Goal: Book appointment/travel/reservation

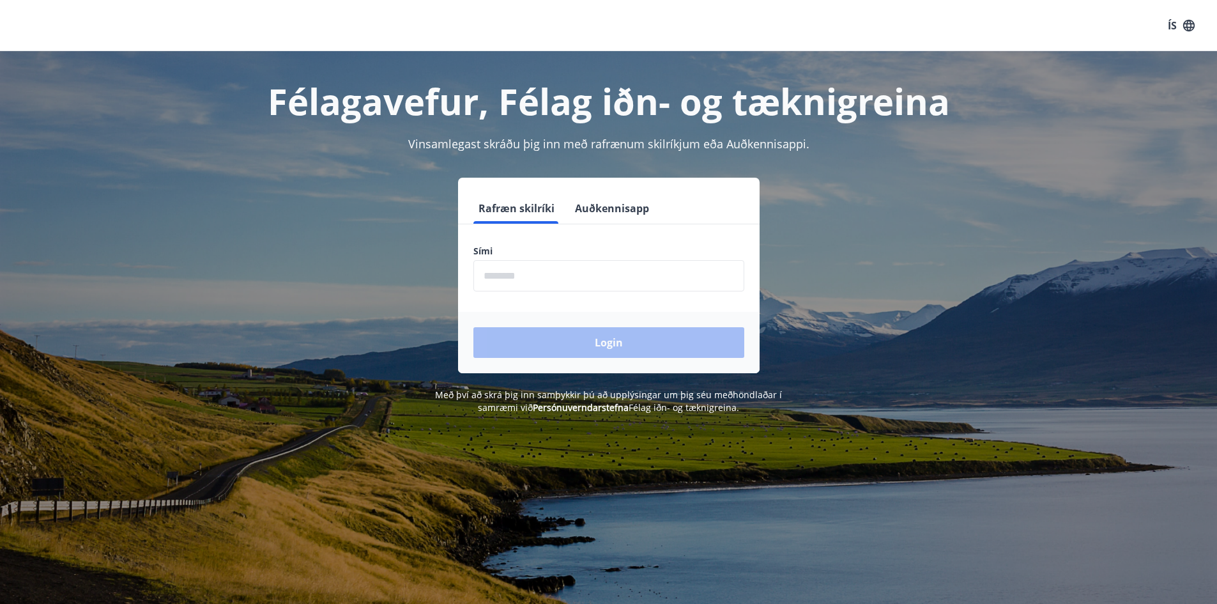
click at [487, 265] on input "phone" at bounding box center [608, 275] width 271 height 31
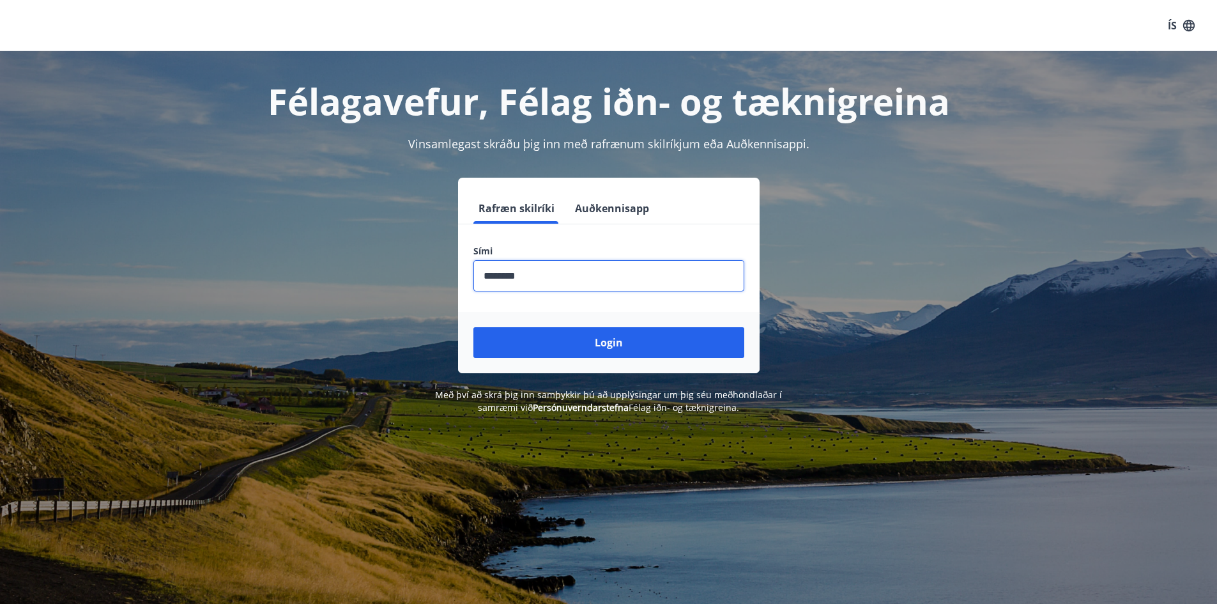
type input "********"
click at [473, 327] on button "Login" at bounding box center [608, 342] width 271 height 31
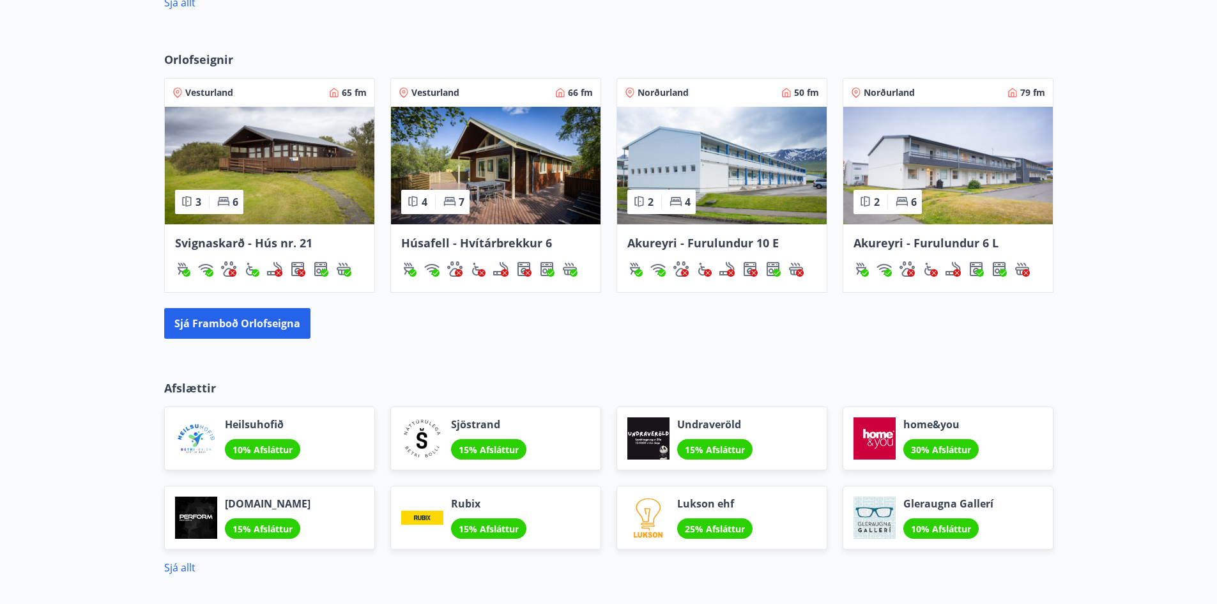
scroll to position [894, 0]
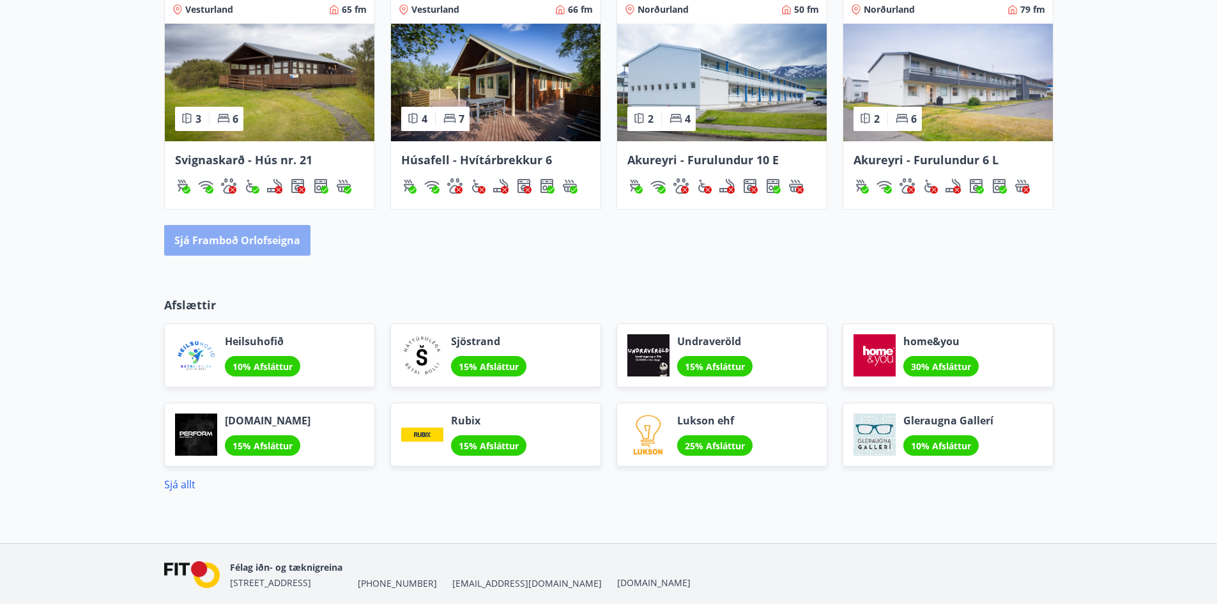
click at [260, 243] on button "Sjá framboð orlofseigna" at bounding box center [237, 240] width 146 height 31
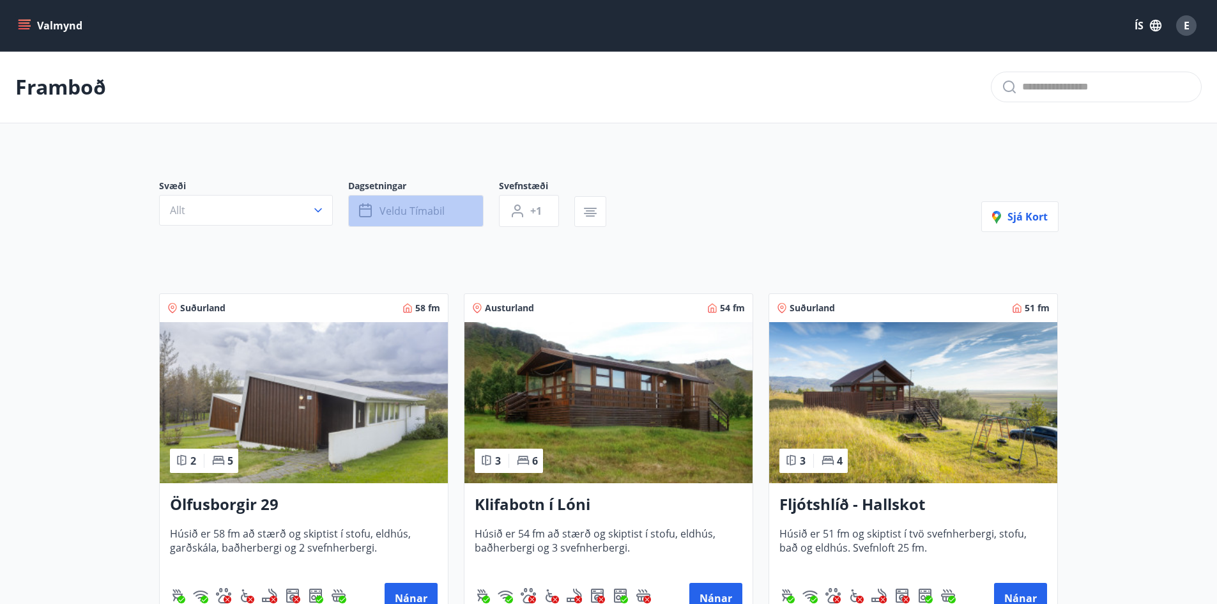
click at [404, 206] on span "Veldu tímabil" at bounding box center [411, 211] width 65 height 14
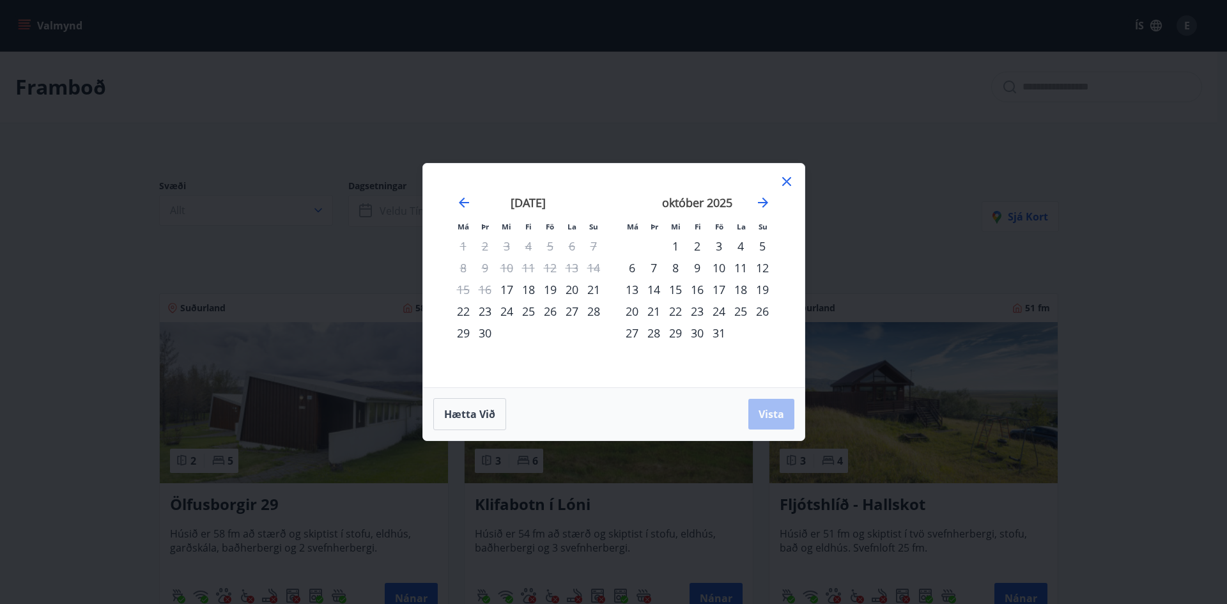
click at [720, 312] on div "24" at bounding box center [719, 311] width 22 height 22
click at [675, 334] on div "29" at bounding box center [675, 333] width 22 height 22
click at [765, 414] on span "Vista" at bounding box center [771, 414] width 26 height 14
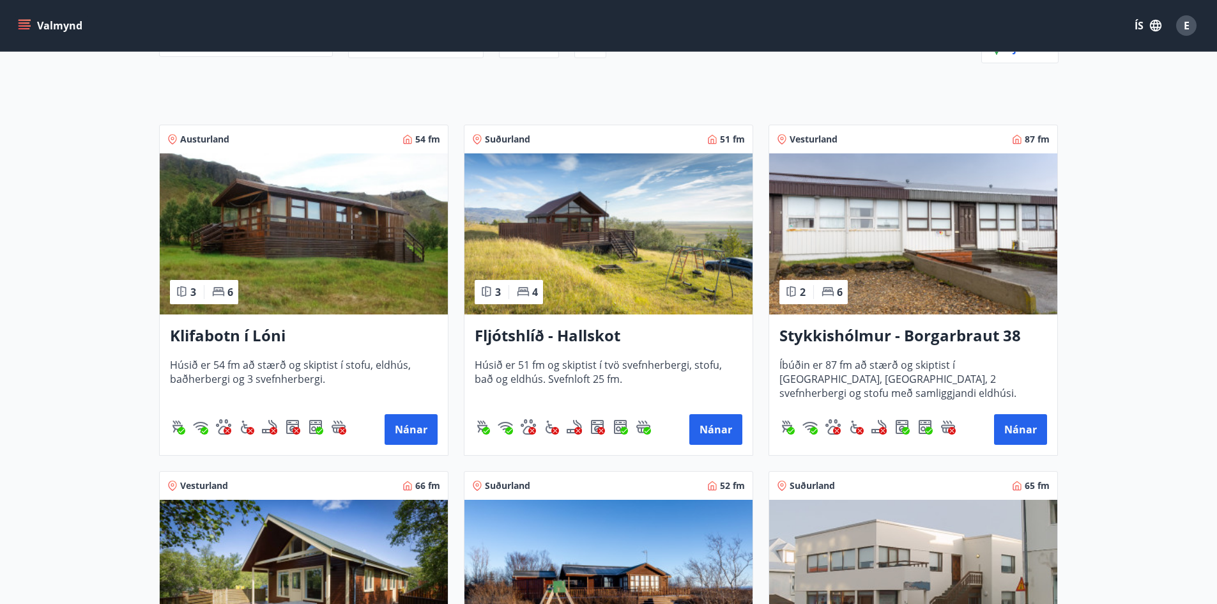
scroll to position [128, 0]
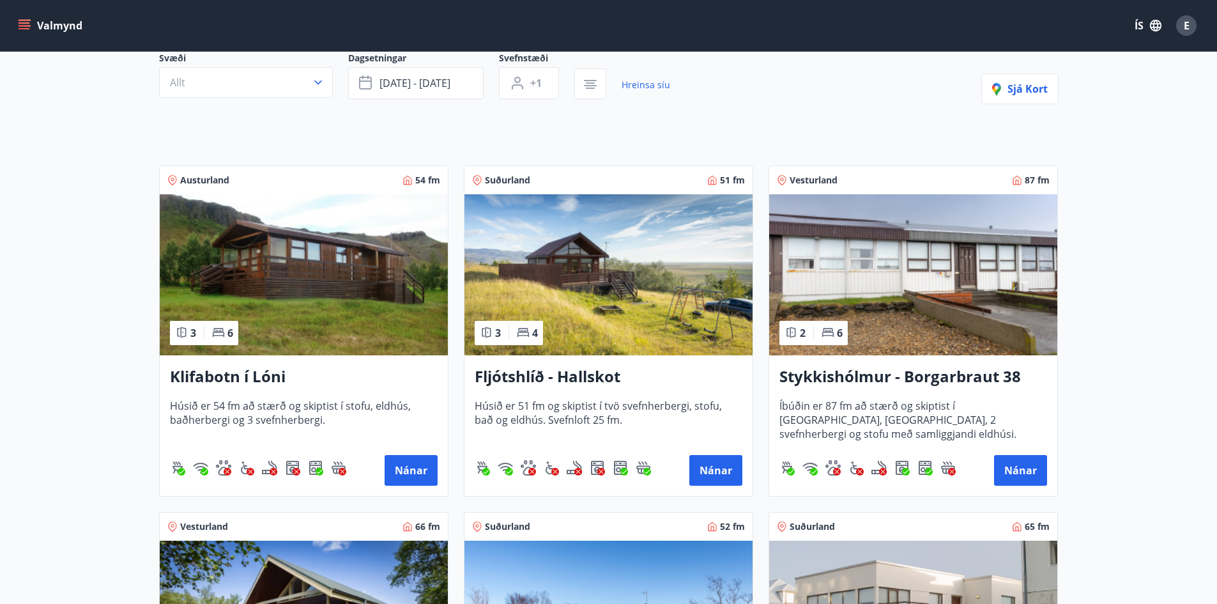
click at [630, 295] on img at bounding box center [608, 274] width 288 height 161
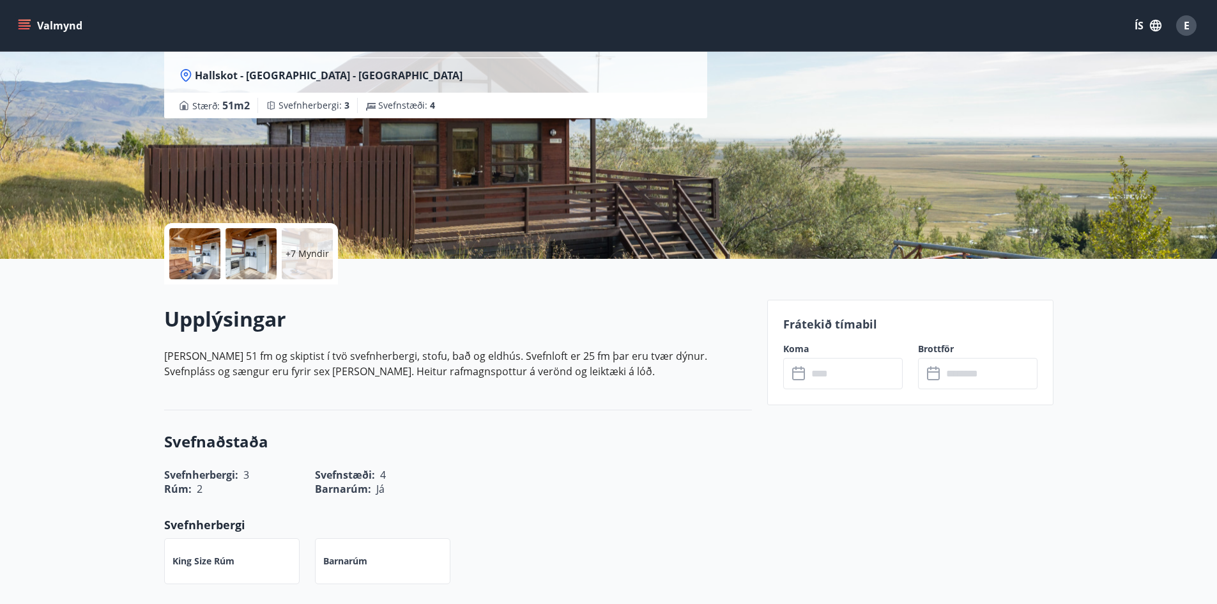
scroll to position [128, 0]
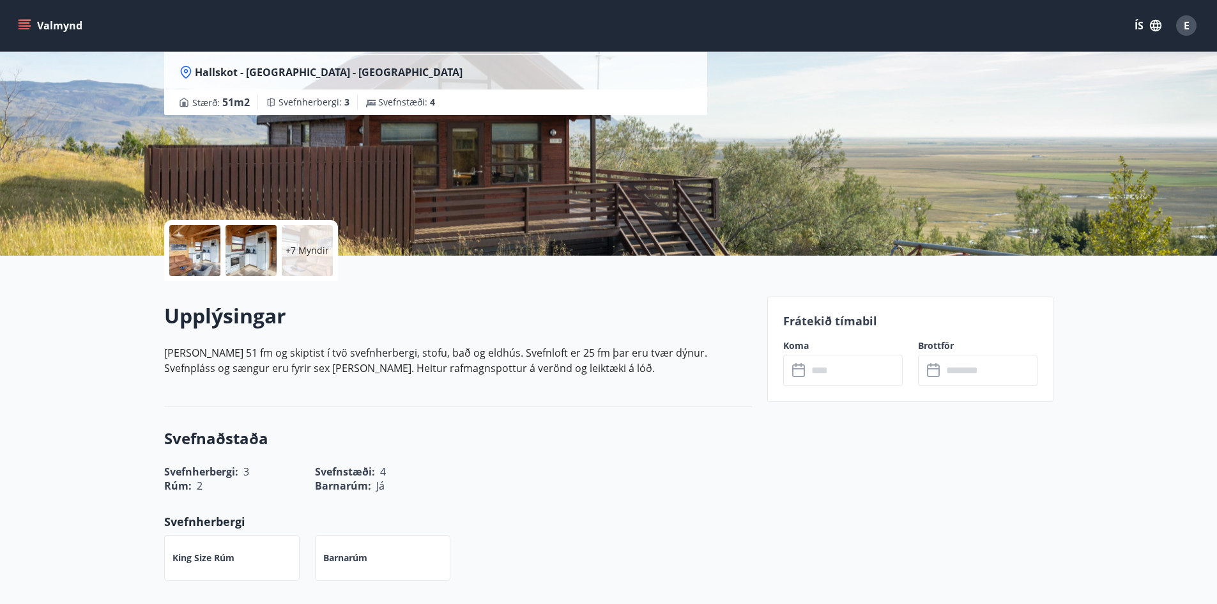
click at [841, 365] on input "text" at bounding box center [855, 370] width 95 height 31
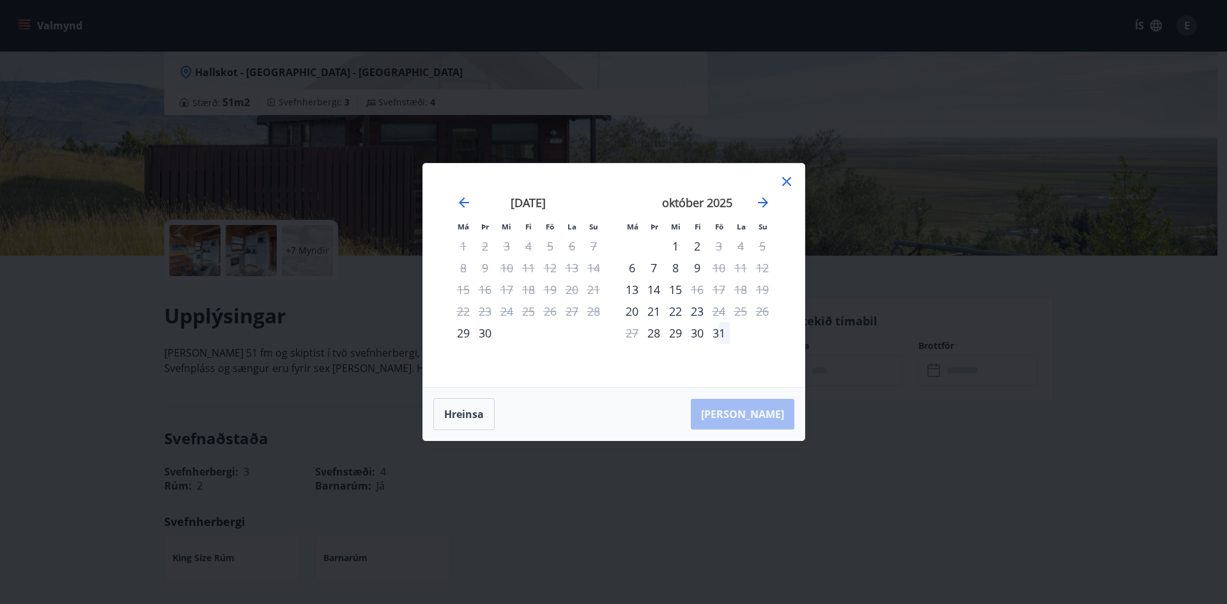
click at [787, 181] on icon at bounding box center [786, 181] width 9 height 9
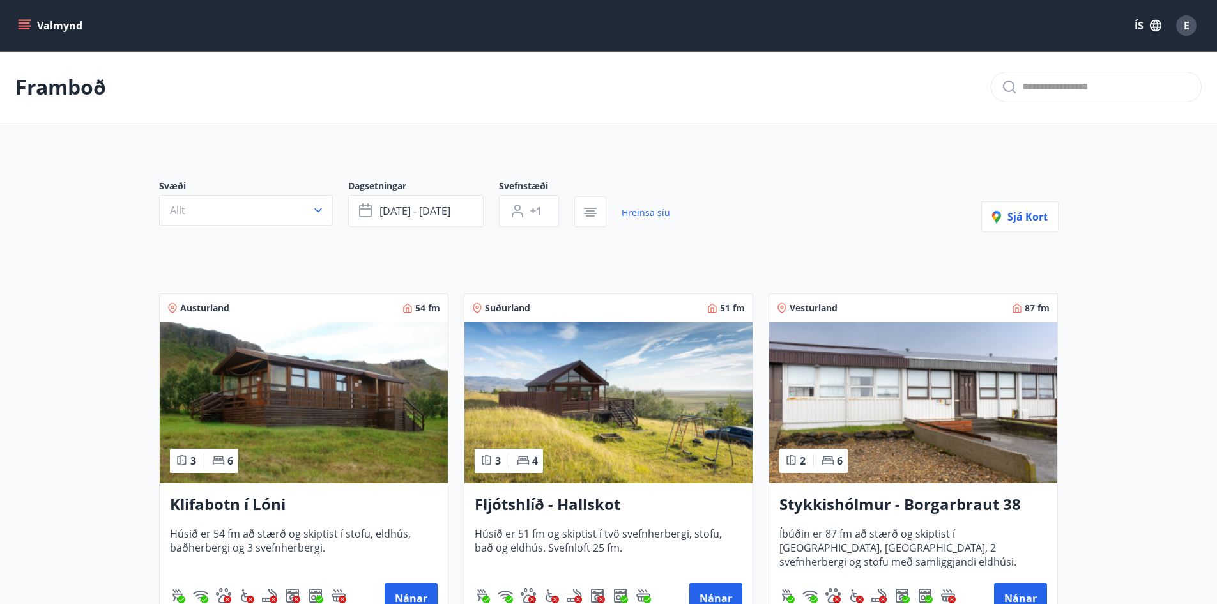
click at [342, 390] on img at bounding box center [304, 402] width 288 height 161
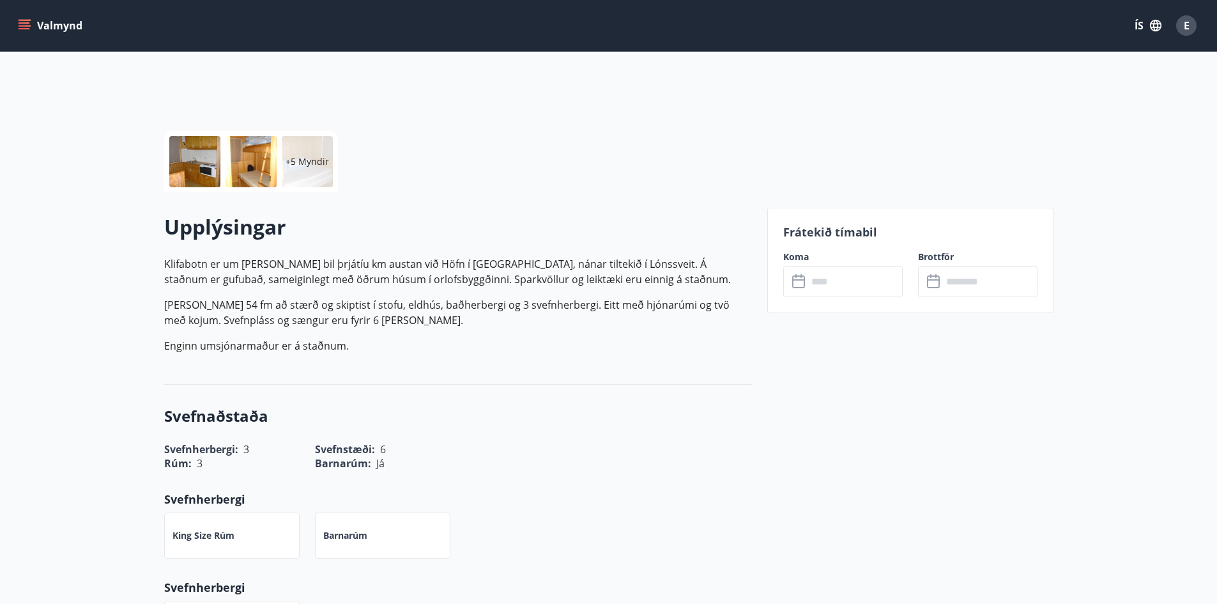
scroll to position [256, 0]
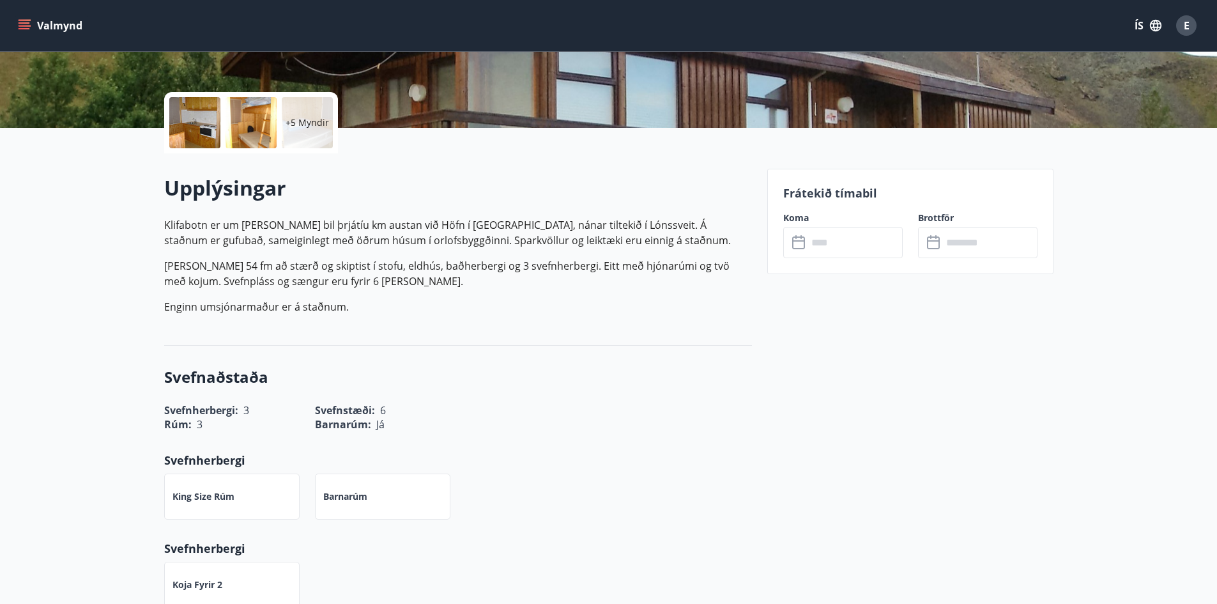
click at [873, 243] on input "text" at bounding box center [855, 242] width 95 height 31
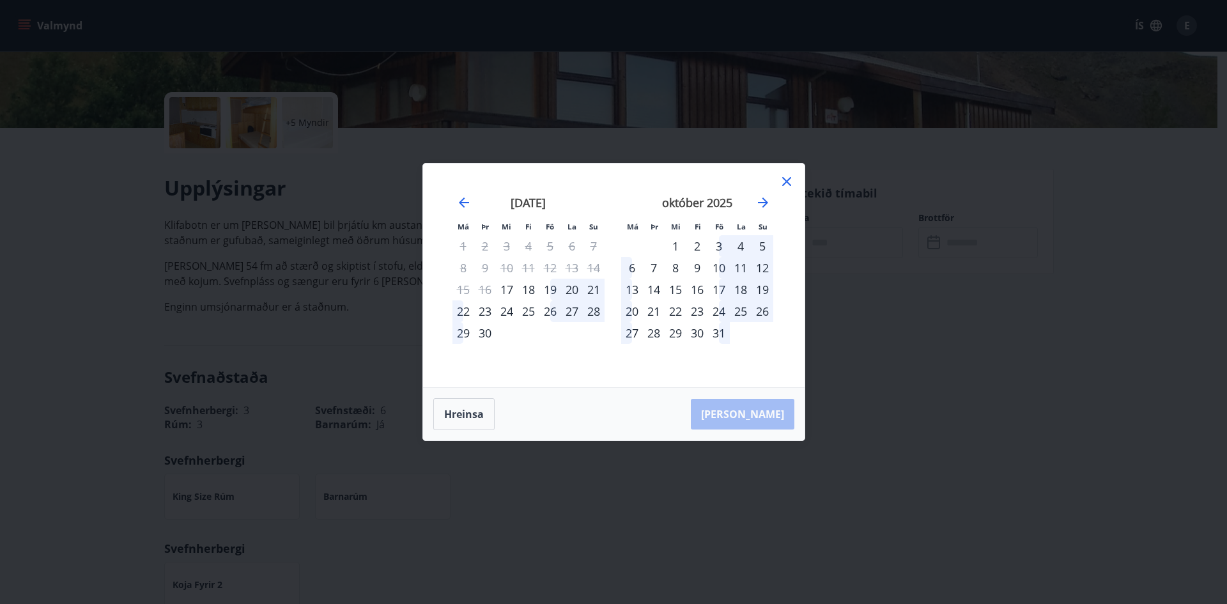
click at [879, 310] on div "Má Þr Mi Fi Fö La Su Má Þr Mi Fi Fö La Su [DATE] 1 2 3 4 5 6 7 8 9 10 11 12 13 …" at bounding box center [613, 302] width 1227 height 604
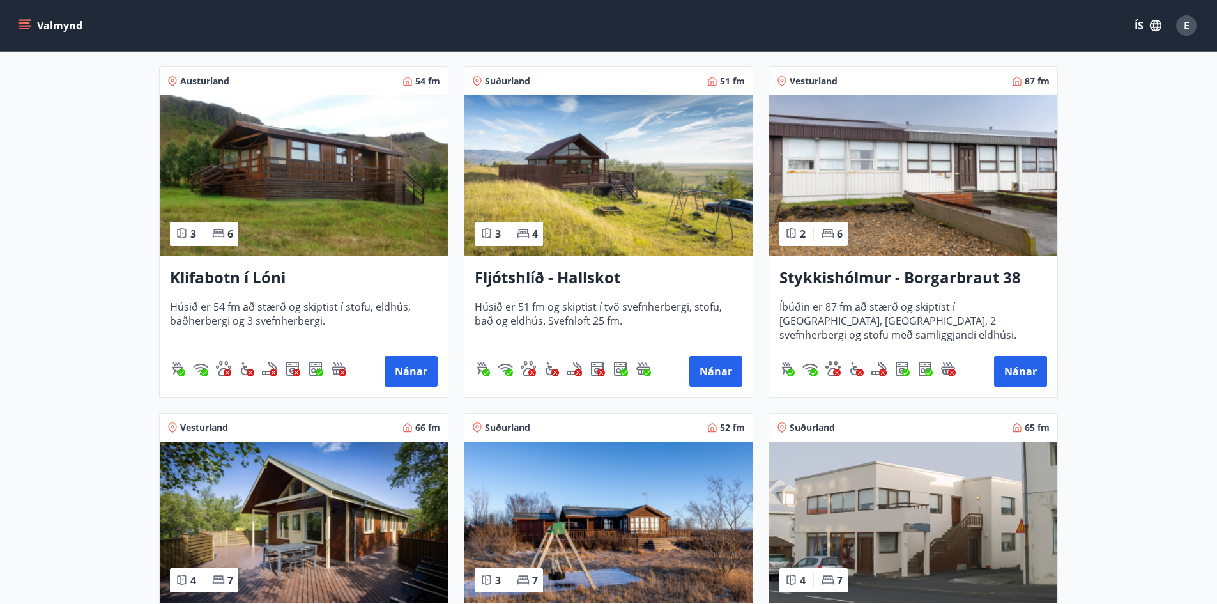
scroll to position [224, 0]
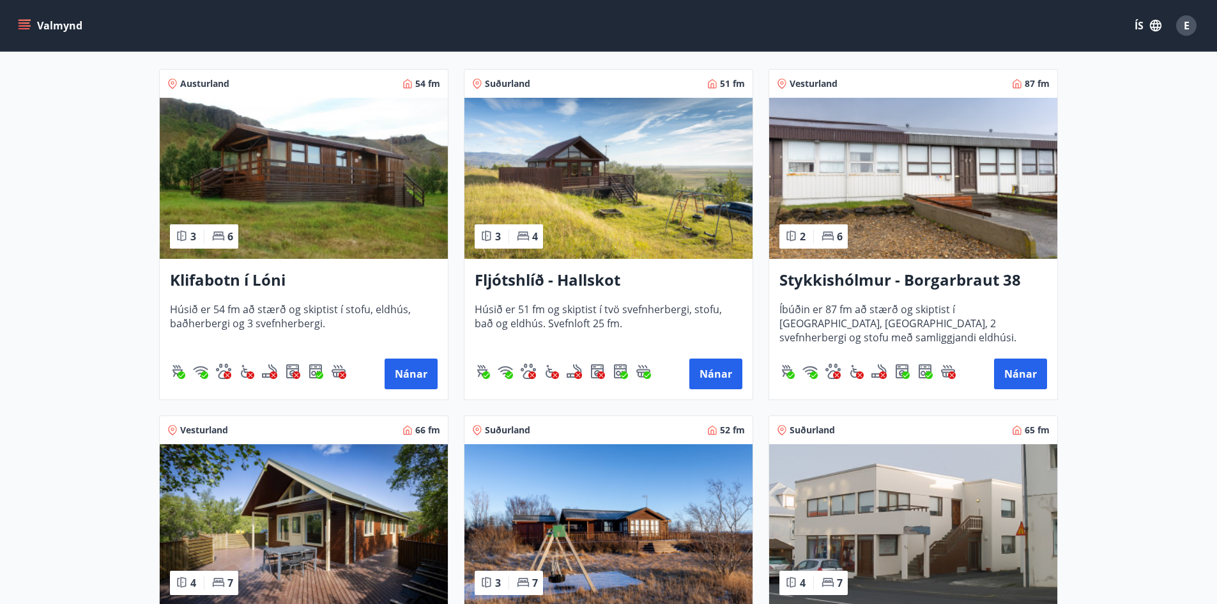
click at [863, 190] on img at bounding box center [913, 178] width 288 height 161
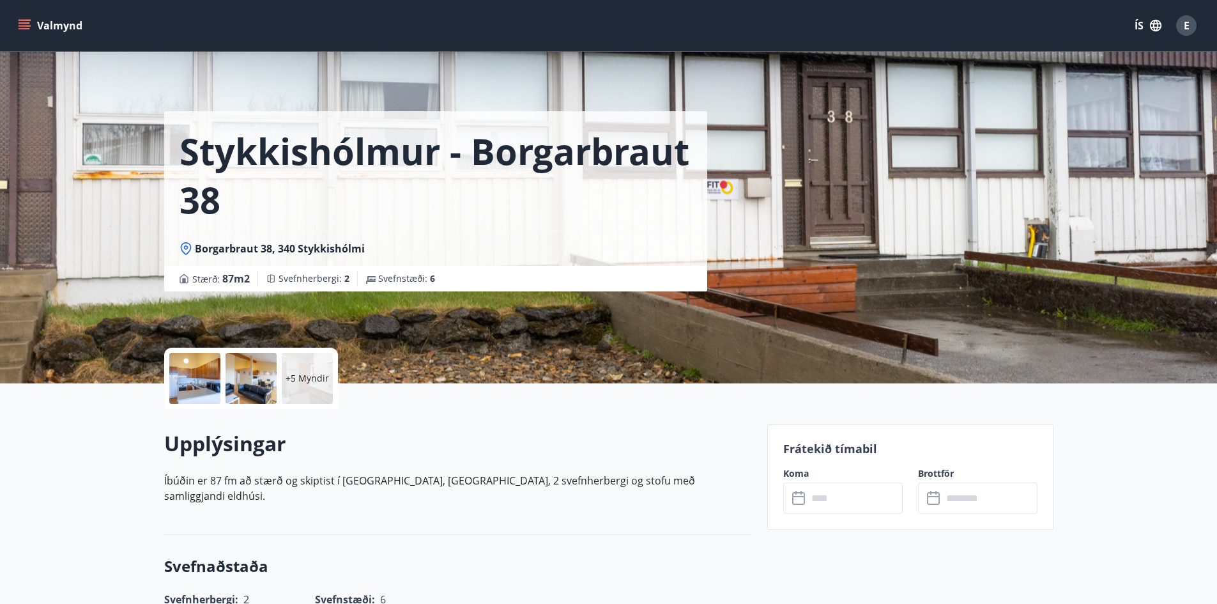
click at [845, 491] on input "text" at bounding box center [855, 497] width 95 height 31
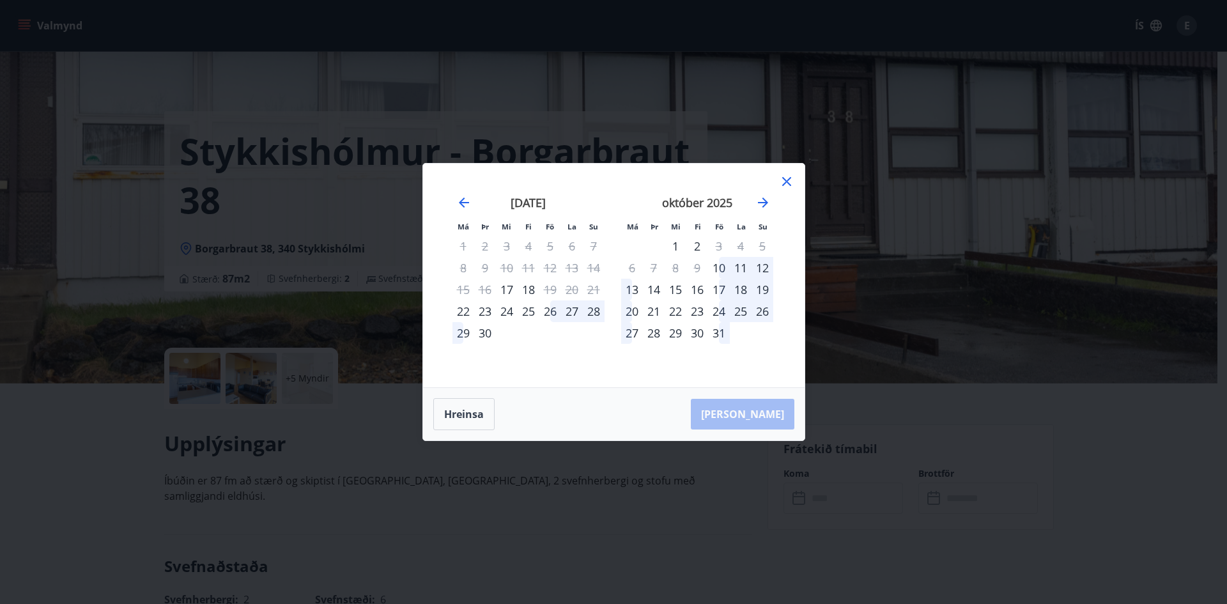
click at [1032, 476] on div "Má Þr Mi Fi Fö La Su Má Þr Mi Fi Fö La Su [DATE] 1 2 3 4 5 6 7 8 9 10 11 12 13 …" at bounding box center [613, 302] width 1227 height 604
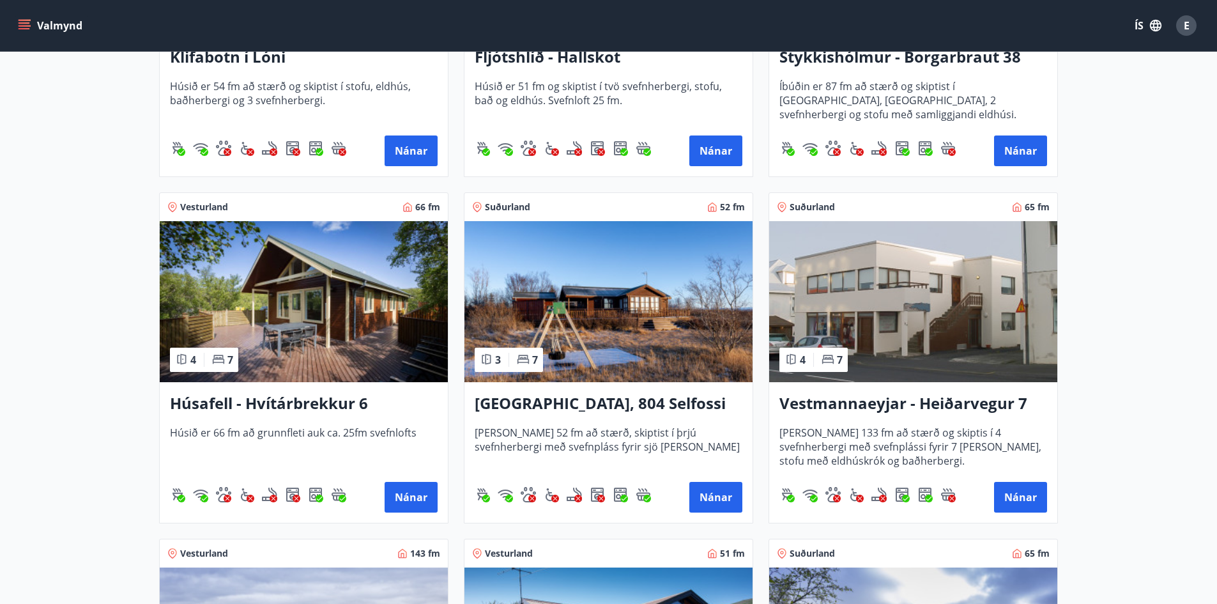
click at [367, 257] on img at bounding box center [304, 301] width 288 height 161
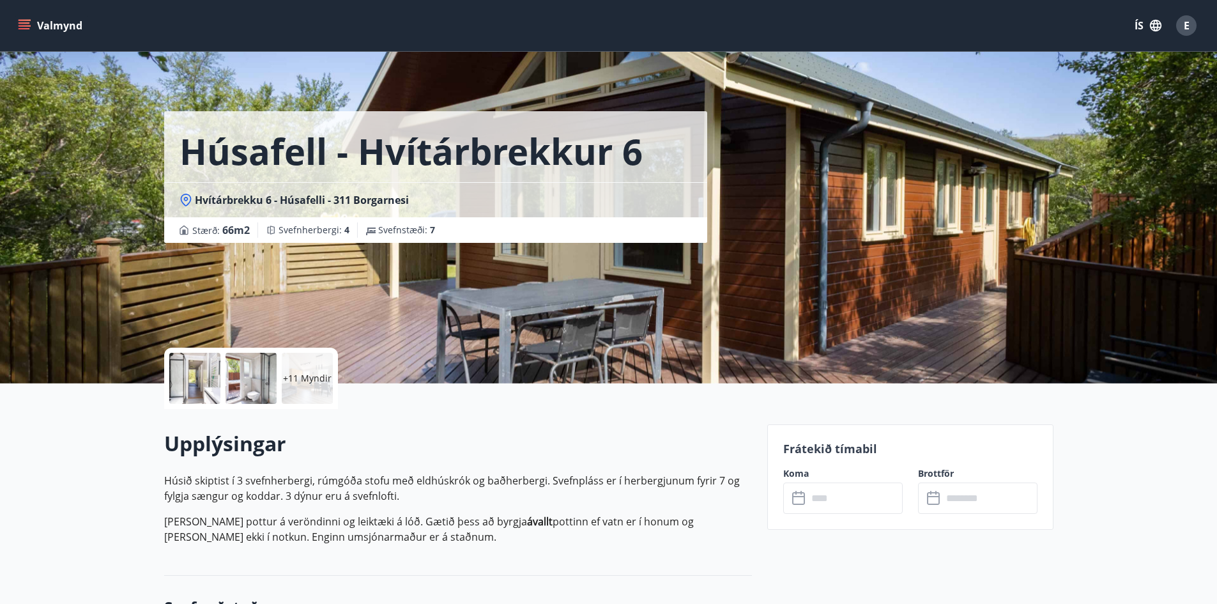
click at [866, 503] on input "text" at bounding box center [855, 497] width 95 height 31
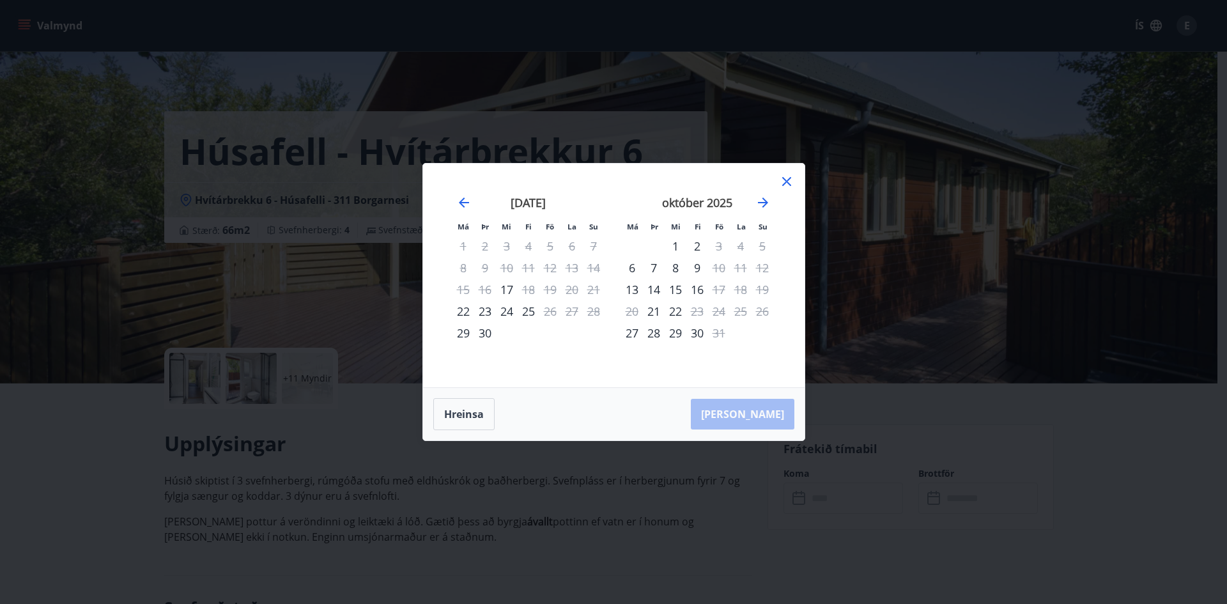
drag, startPoint x: 268, startPoint y: 370, endPoint x: 144, endPoint y: 58, distance: 335.7
click at [268, 369] on div "Má Þr Mi Fi Fö La Su Má Þr Mi Fi Fö La Su [DATE] 1 2 3 4 5 6 7 8 9 10 11 12 13 …" at bounding box center [613, 302] width 1227 height 604
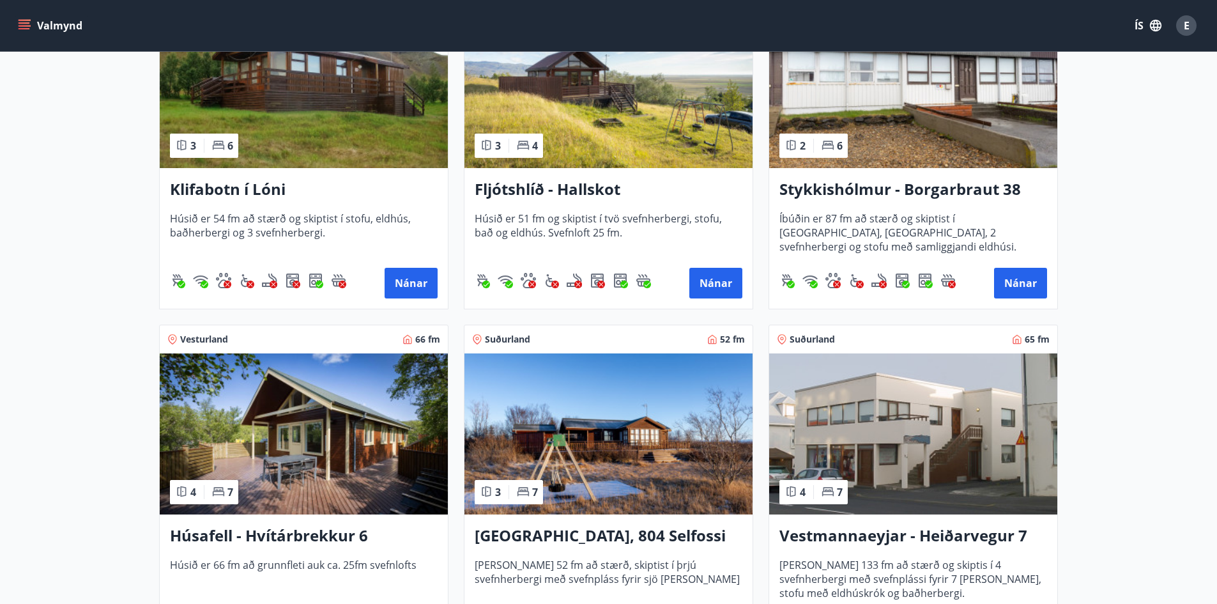
scroll to position [319, 0]
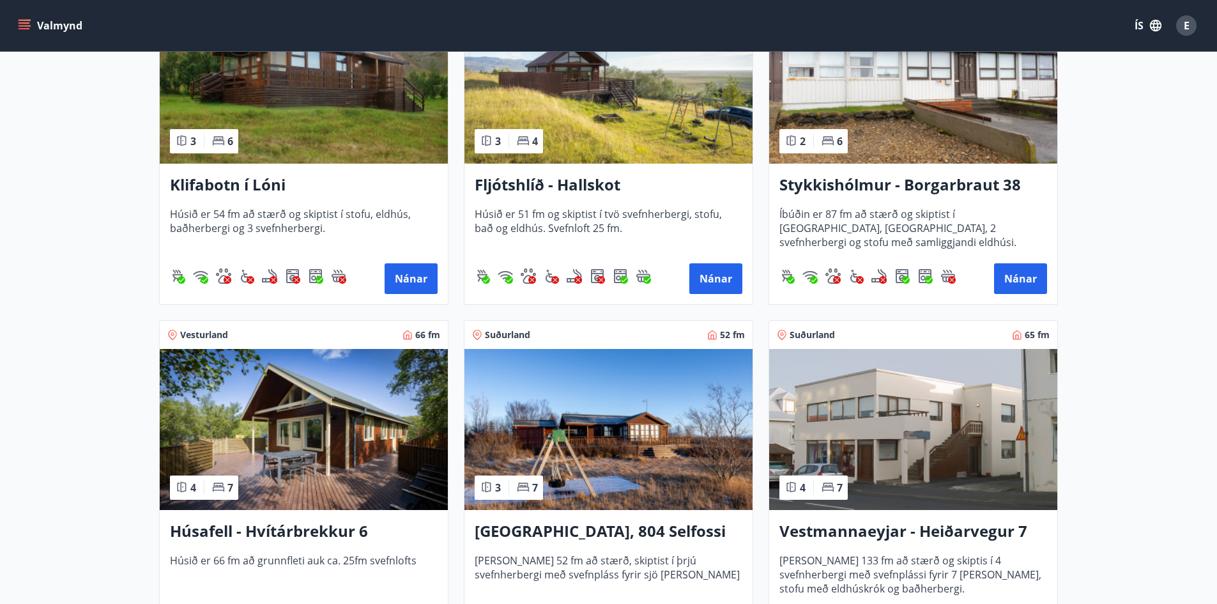
click at [596, 410] on img at bounding box center [608, 429] width 288 height 161
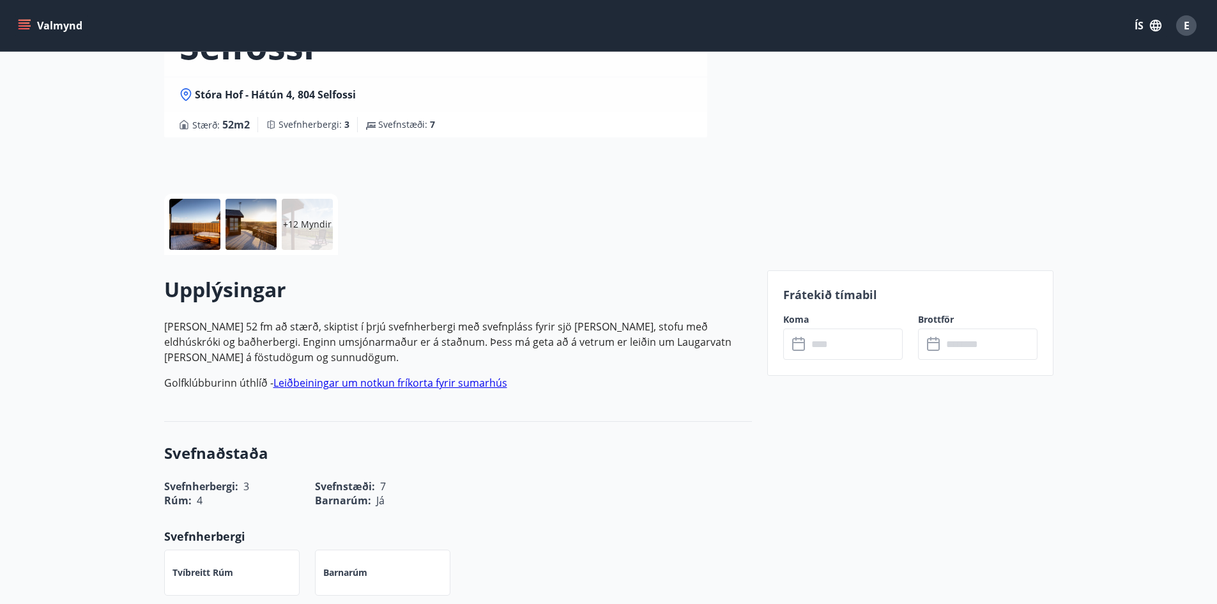
scroll to position [192, 0]
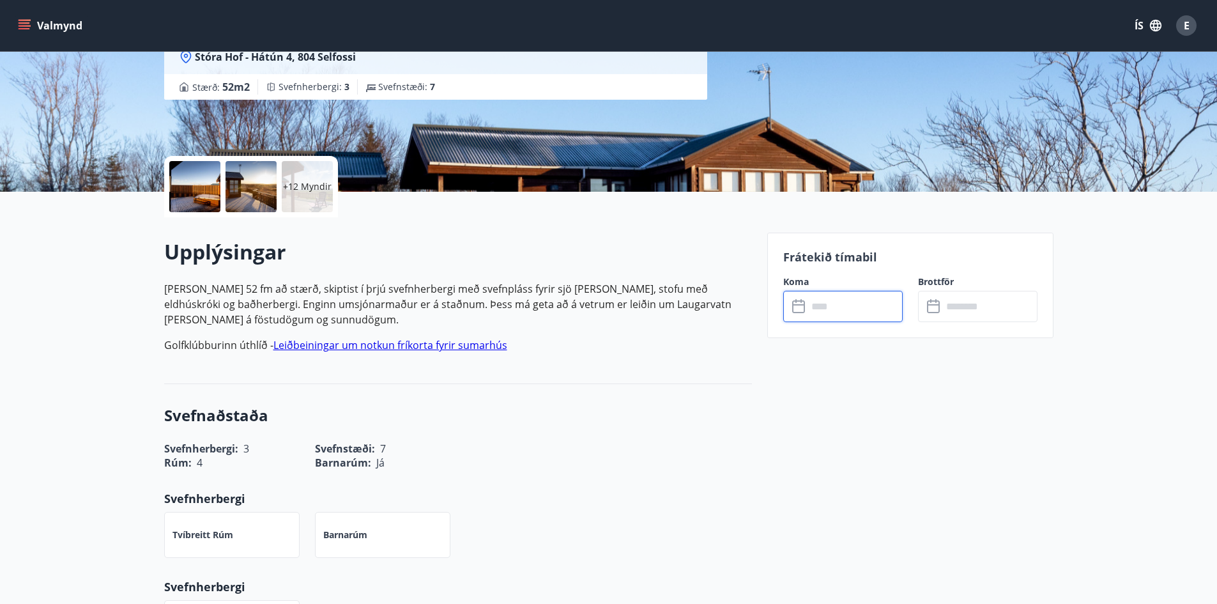
click at [843, 307] on input "text" at bounding box center [855, 306] width 95 height 31
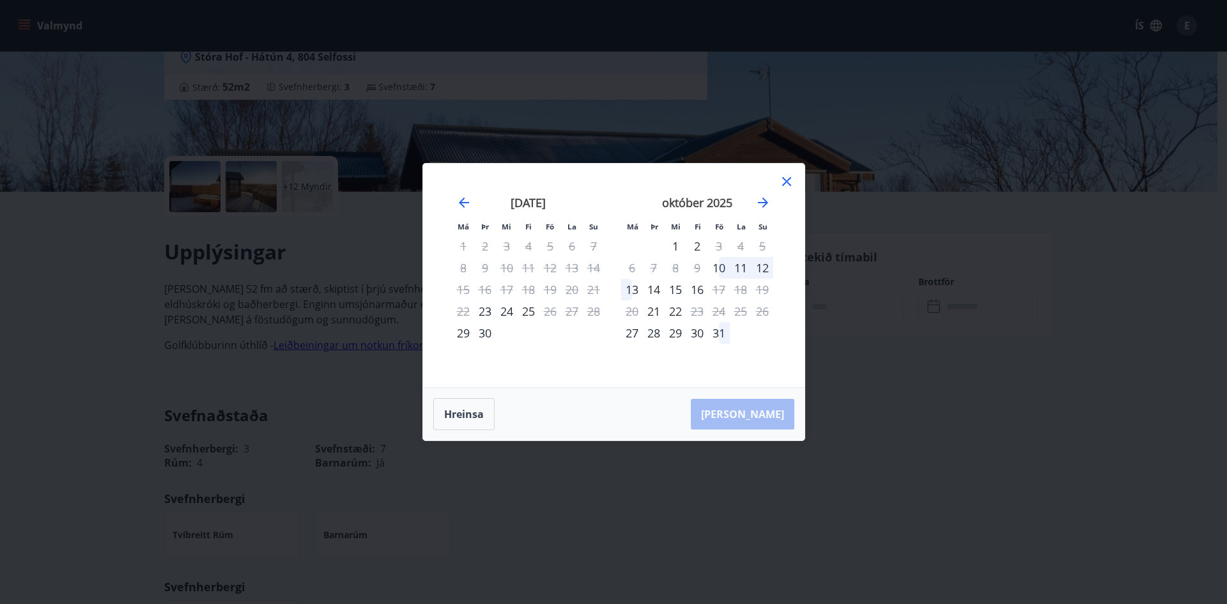
click at [953, 371] on div "Má Þr Mi Fi Fö La Su Má Þr Mi Fi Fö La Su [DATE] 1 2 3 4 5 6 7 8 9 10 11 12 13 …" at bounding box center [613, 302] width 1227 height 604
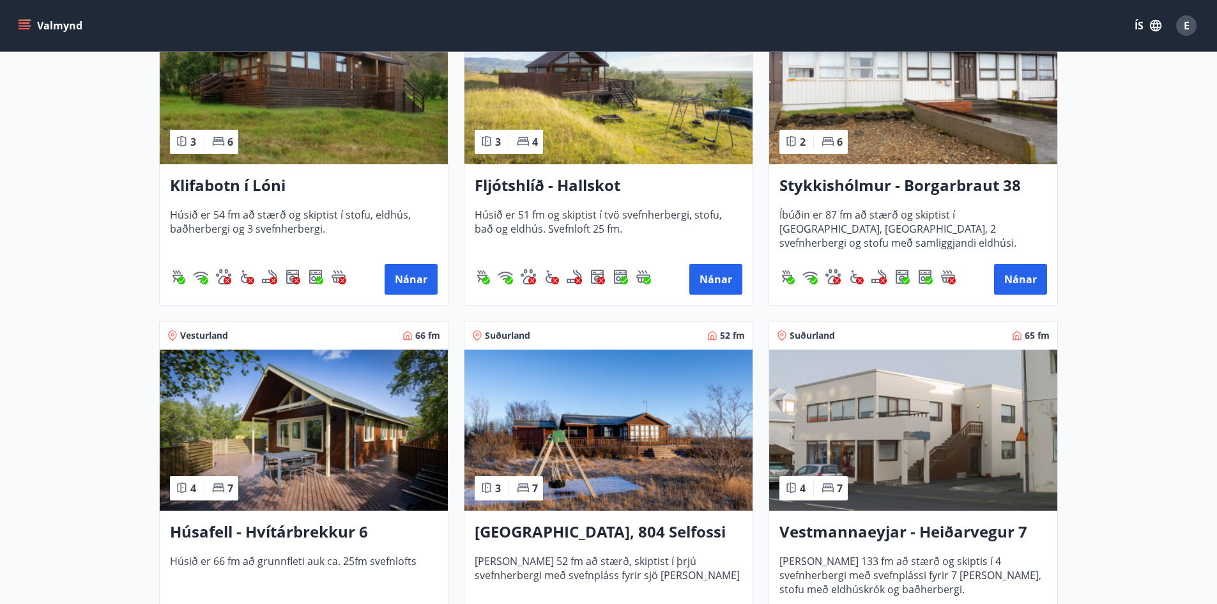
scroll to position [319, 0]
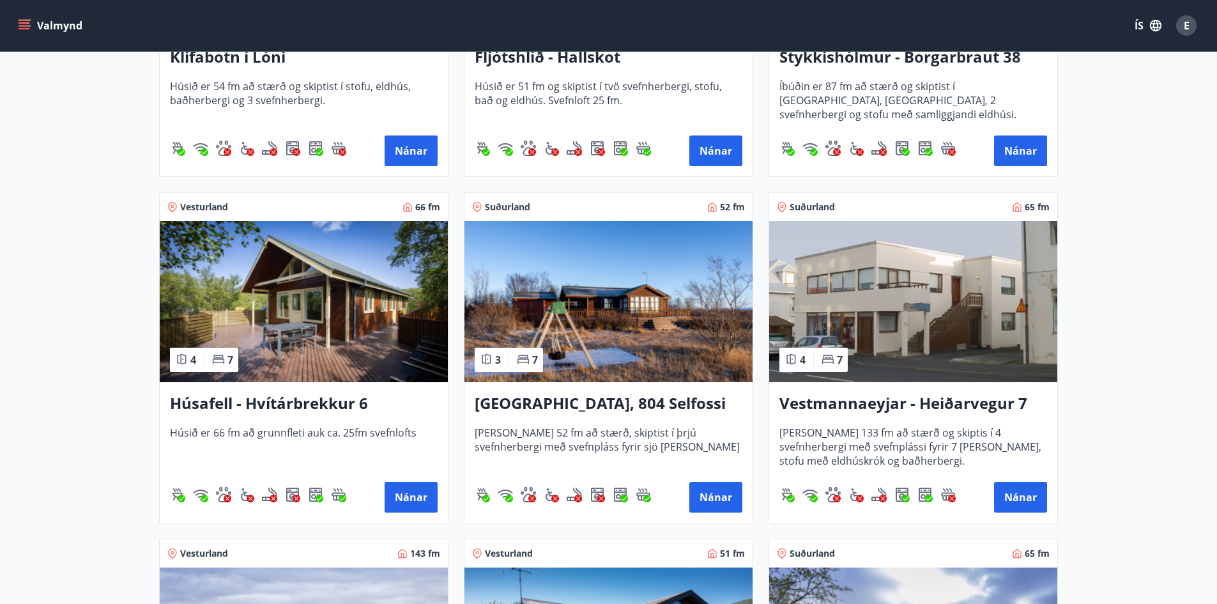
click at [583, 314] on img at bounding box center [608, 301] width 288 height 161
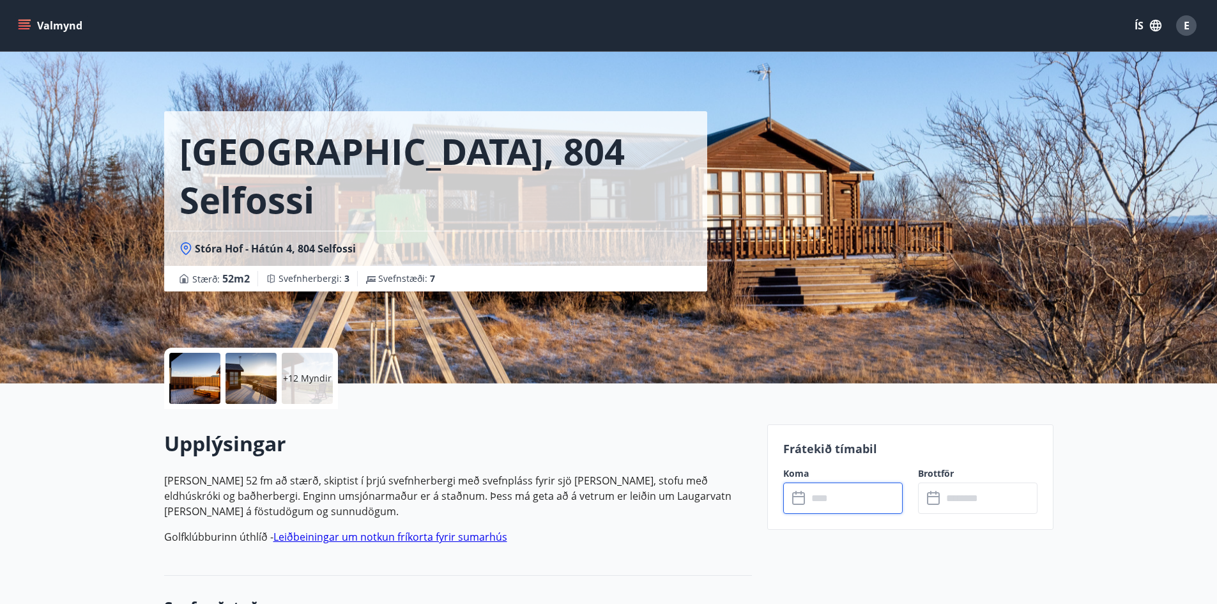
click at [842, 494] on input "text" at bounding box center [855, 497] width 95 height 31
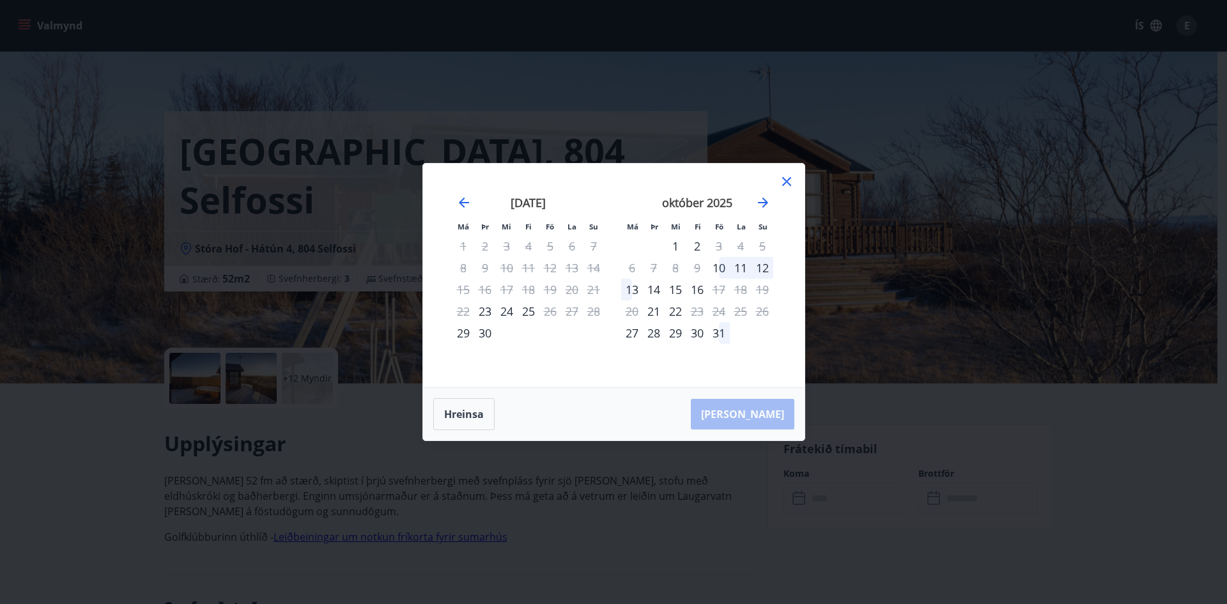
click at [930, 415] on div "Má Þr Mi Fi Fö La Su Má Þr Mi Fi Fö La Su [DATE] 1 2 3 4 5 6 7 8 9 10 11 12 13 …" at bounding box center [613, 302] width 1227 height 604
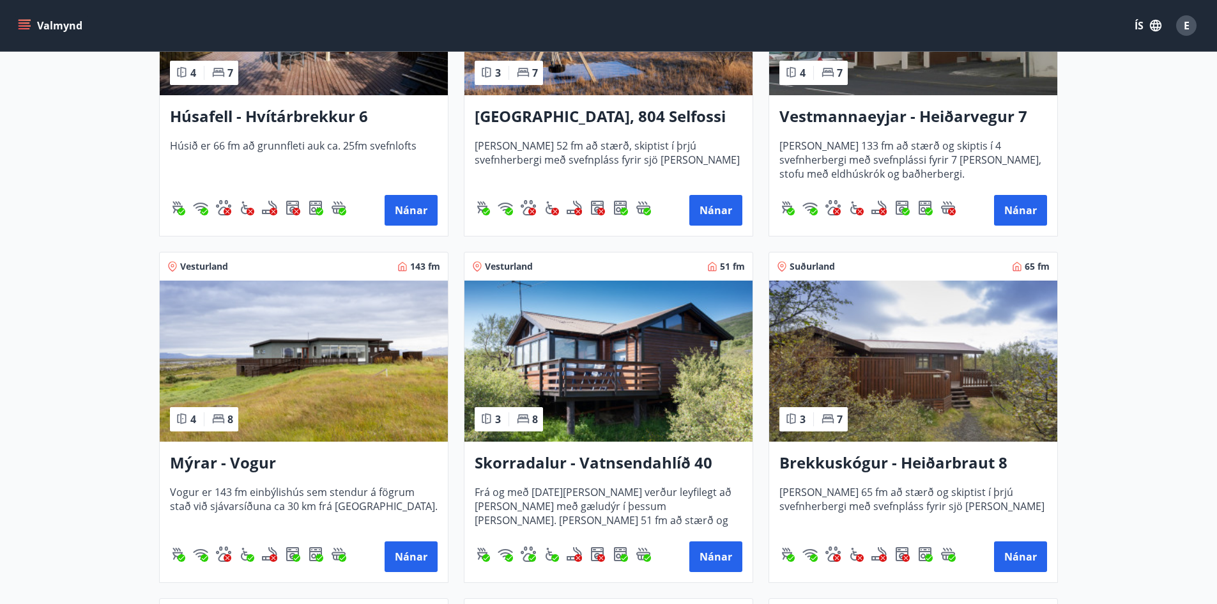
scroll to position [831, 0]
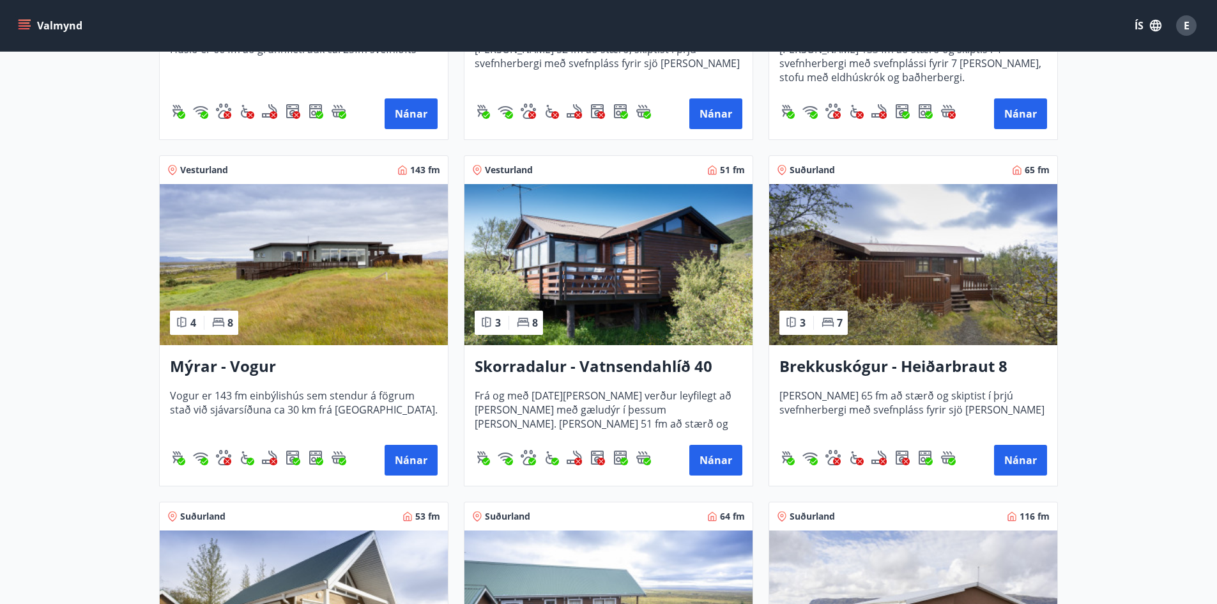
click at [350, 280] on img at bounding box center [304, 264] width 288 height 161
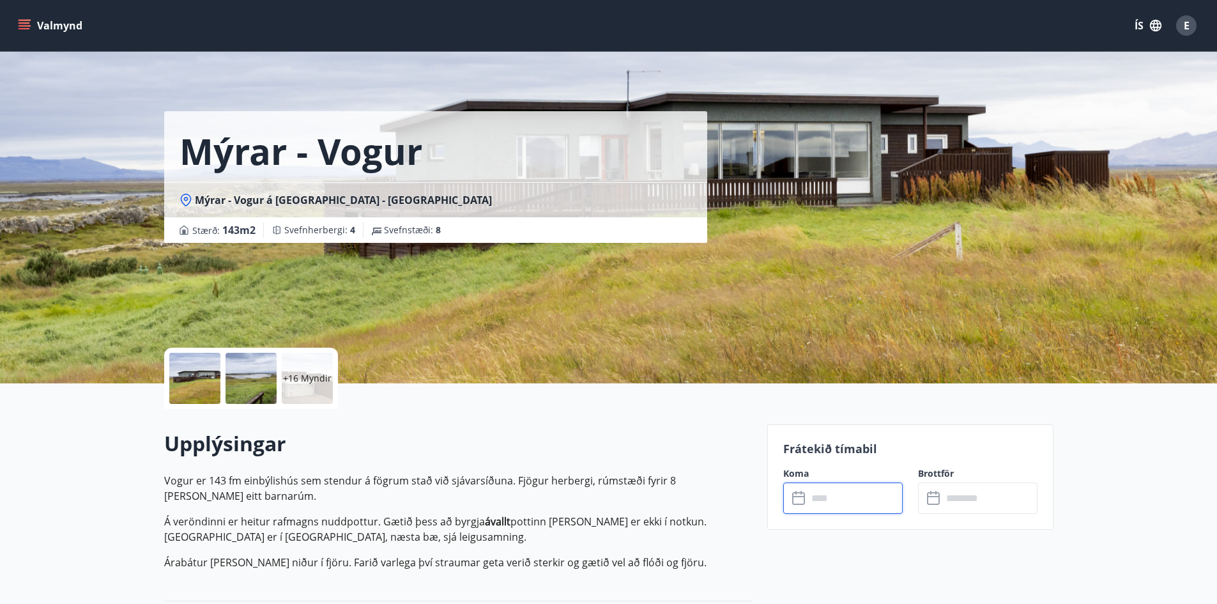
click at [821, 492] on input "text" at bounding box center [855, 497] width 95 height 31
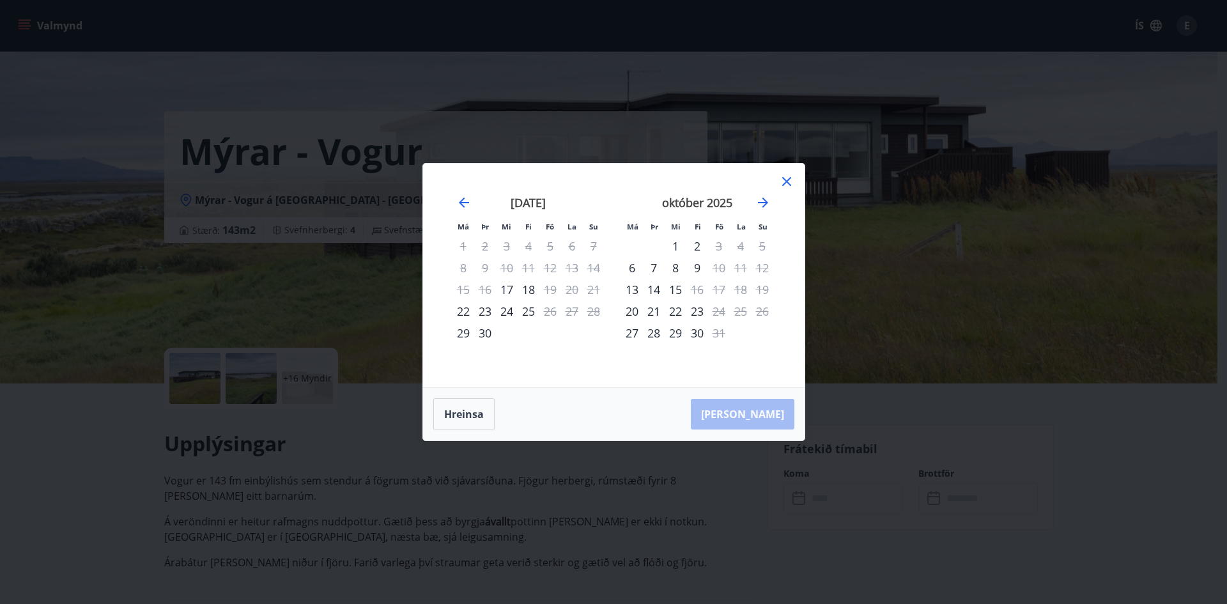
click at [1061, 397] on div "Má Þr Mi Fi Fö La Su Má Þr Mi Fi Fö La Su [DATE] 1 2 3 4 5 6 7 8 9 10 11 12 13 …" at bounding box center [613, 302] width 1227 height 604
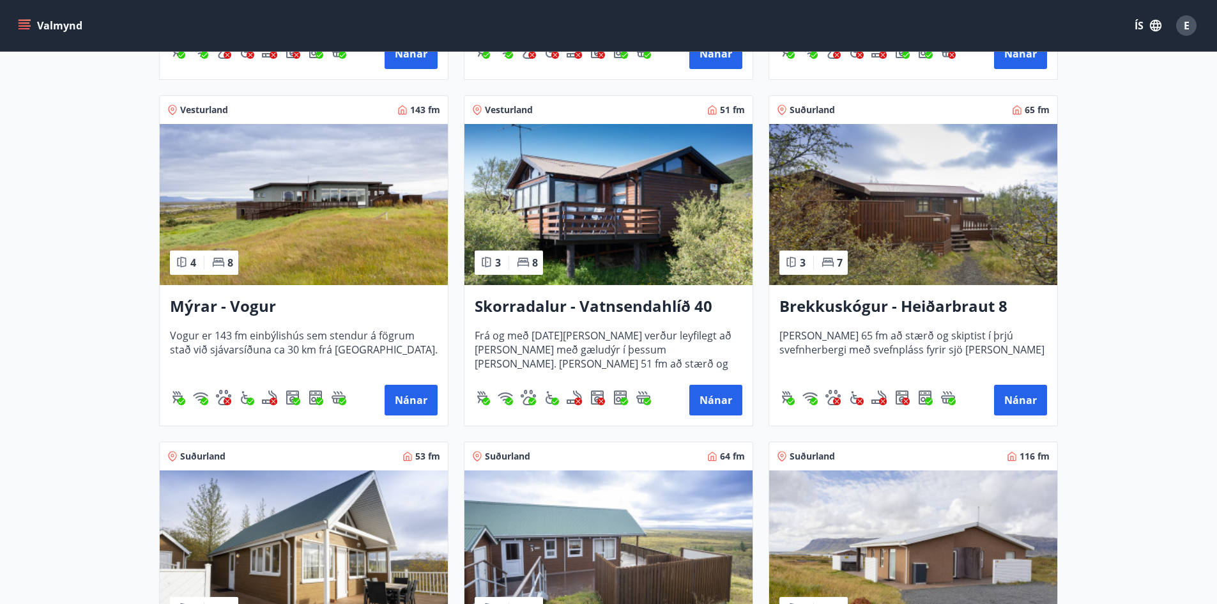
scroll to position [894, 0]
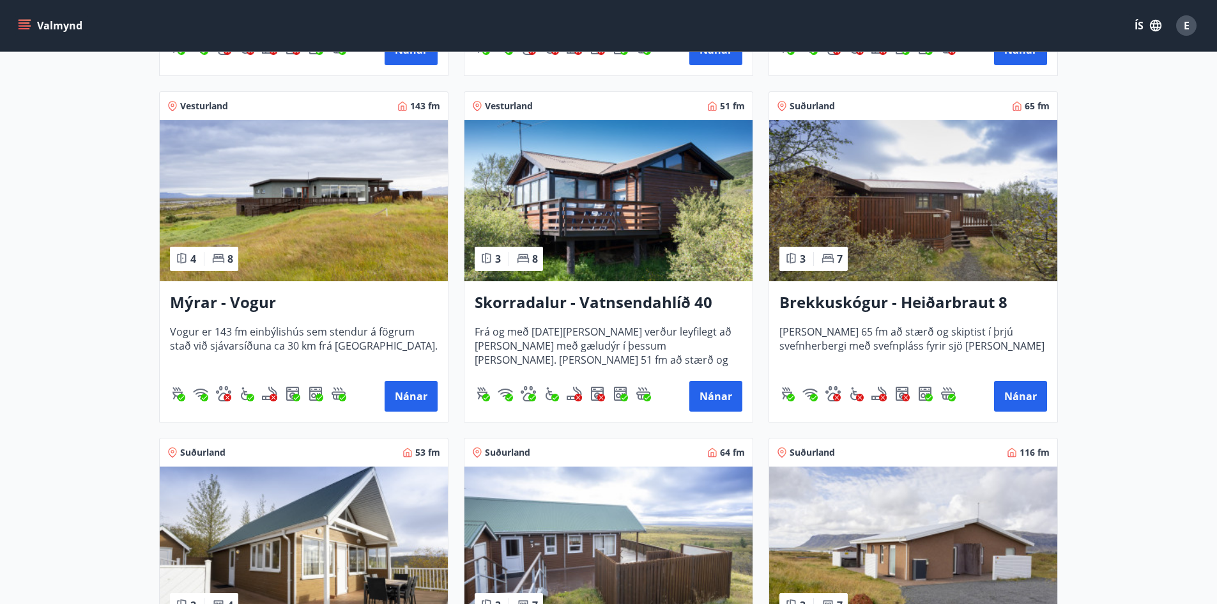
click at [956, 219] on img at bounding box center [913, 200] width 288 height 161
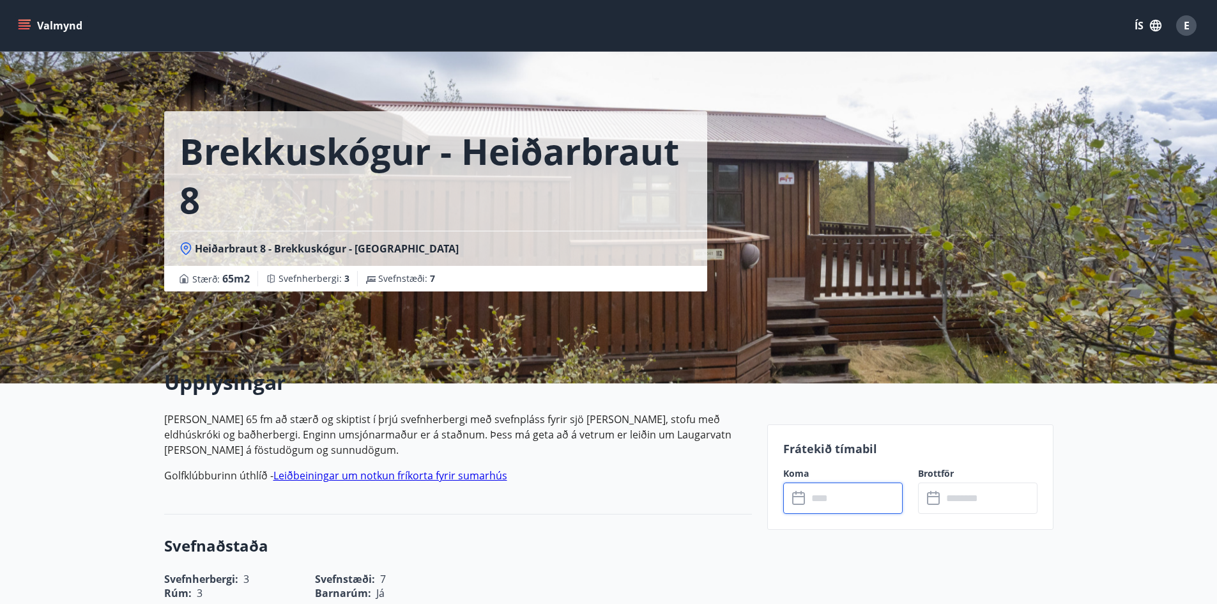
click at [838, 491] on input "text" at bounding box center [855, 497] width 95 height 31
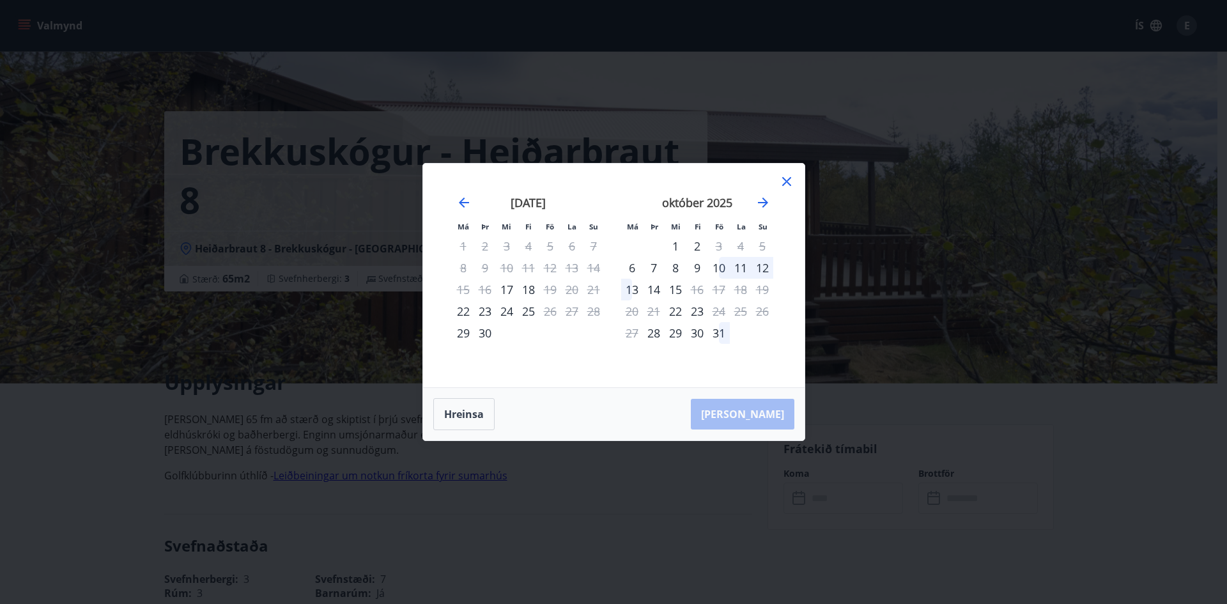
click at [1166, 344] on div "Má Þr Mi Fi Fö La Su Má Þr Mi Fi Fö La Su [DATE] 1 2 3 4 5 6 7 8 9 10 11 12 13 …" at bounding box center [613, 302] width 1227 height 604
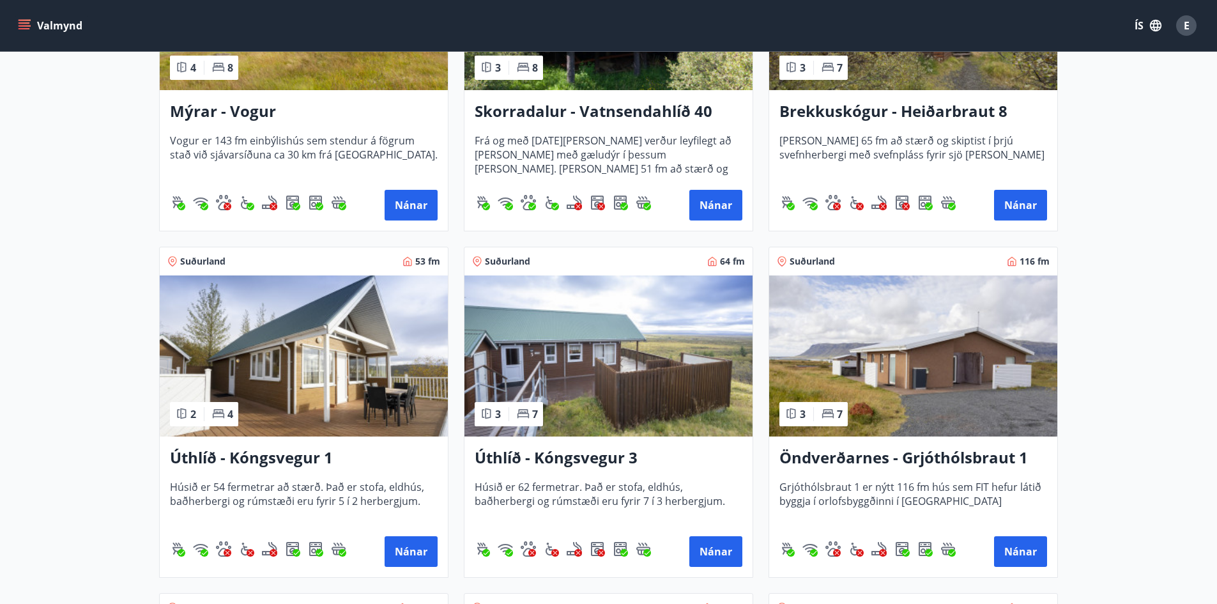
scroll to position [1150, 0]
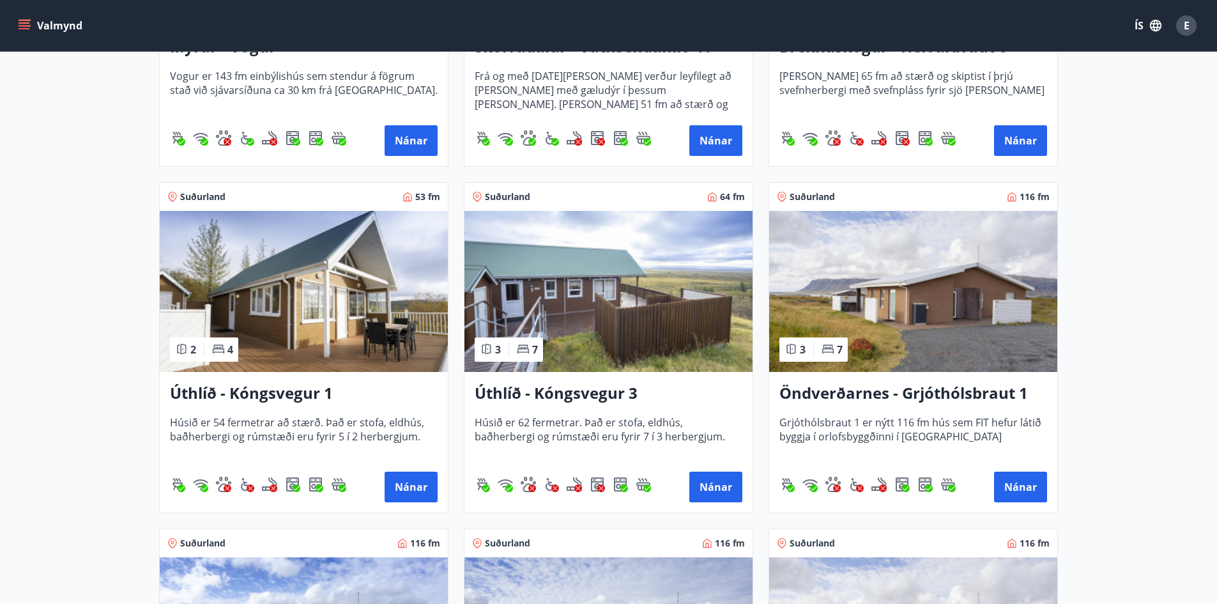
click at [279, 299] on img at bounding box center [304, 291] width 288 height 161
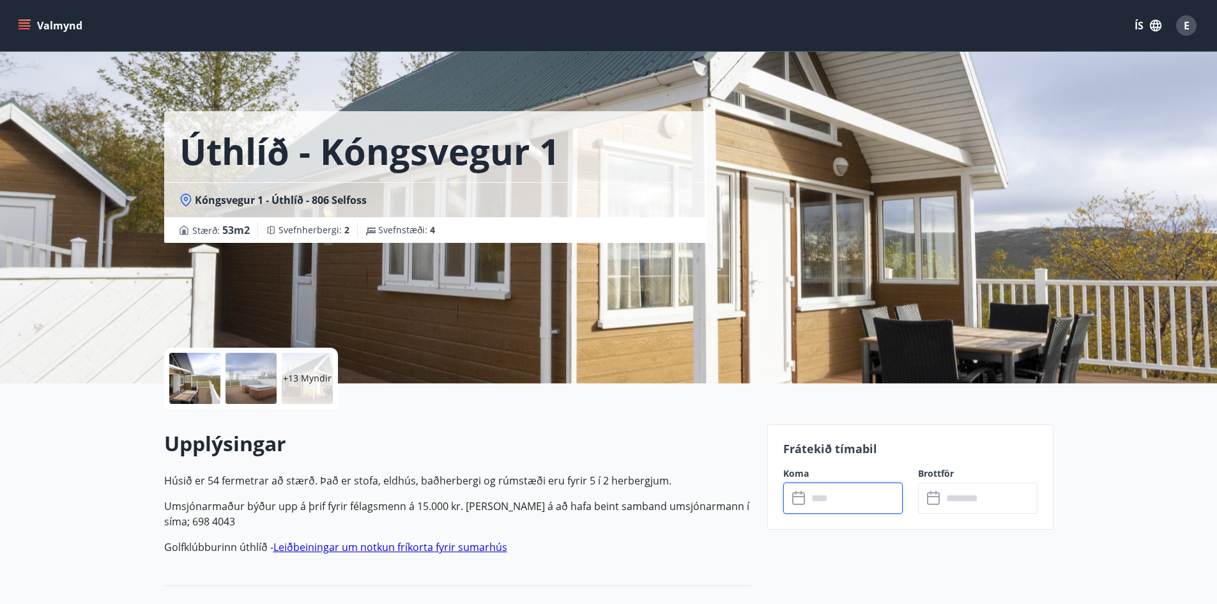
click at [871, 503] on input "text" at bounding box center [855, 497] width 95 height 31
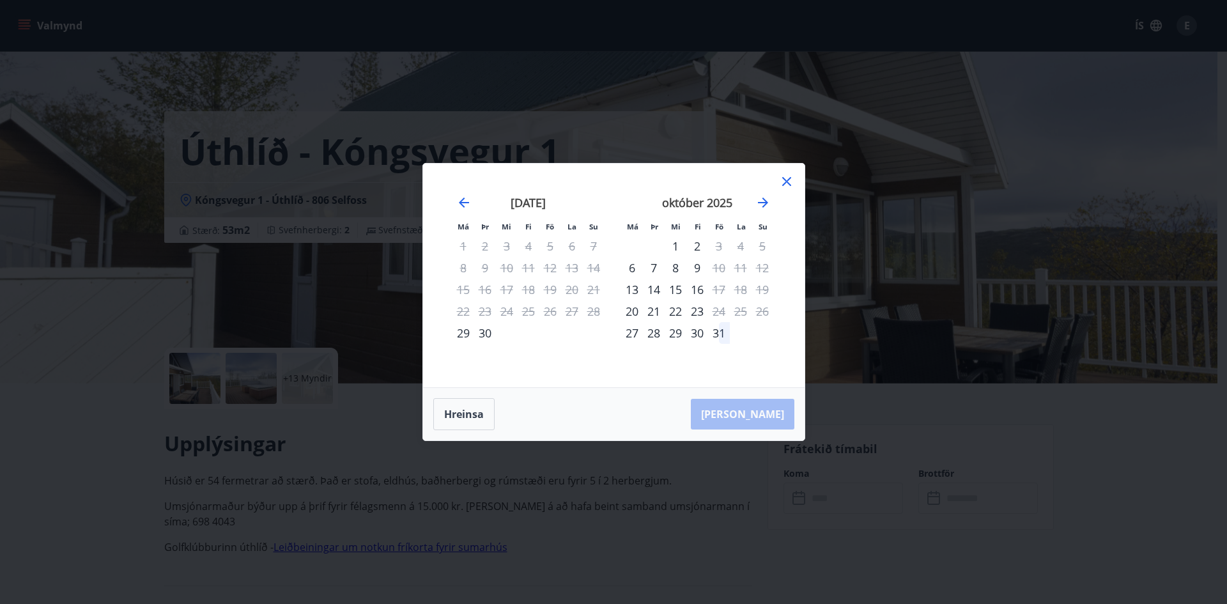
click at [916, 395] on div "Má Þr Mi Fi Fö La Su Má Þr Mi Fi Fö La Su [DATE] 1 2 3 4 5 6 7 8 9 10 11 12 13 …" at bounding box center [613, 302] width 1227 height 604
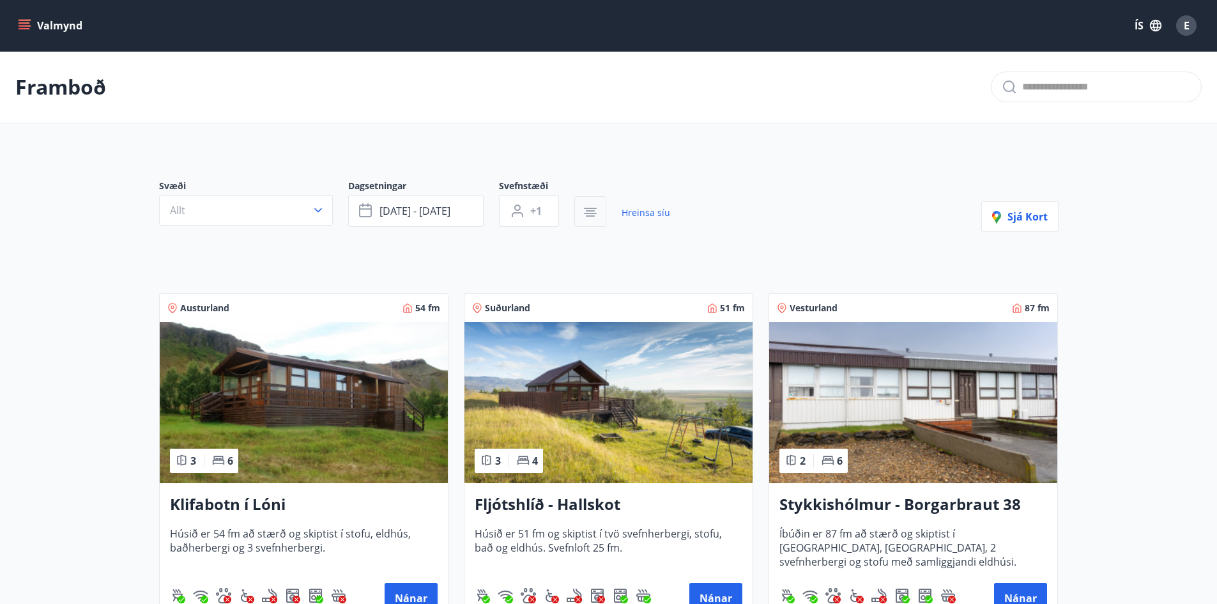
click at [587, 209] on icon "button" at bounding box center [590, 208] width 13 height 1
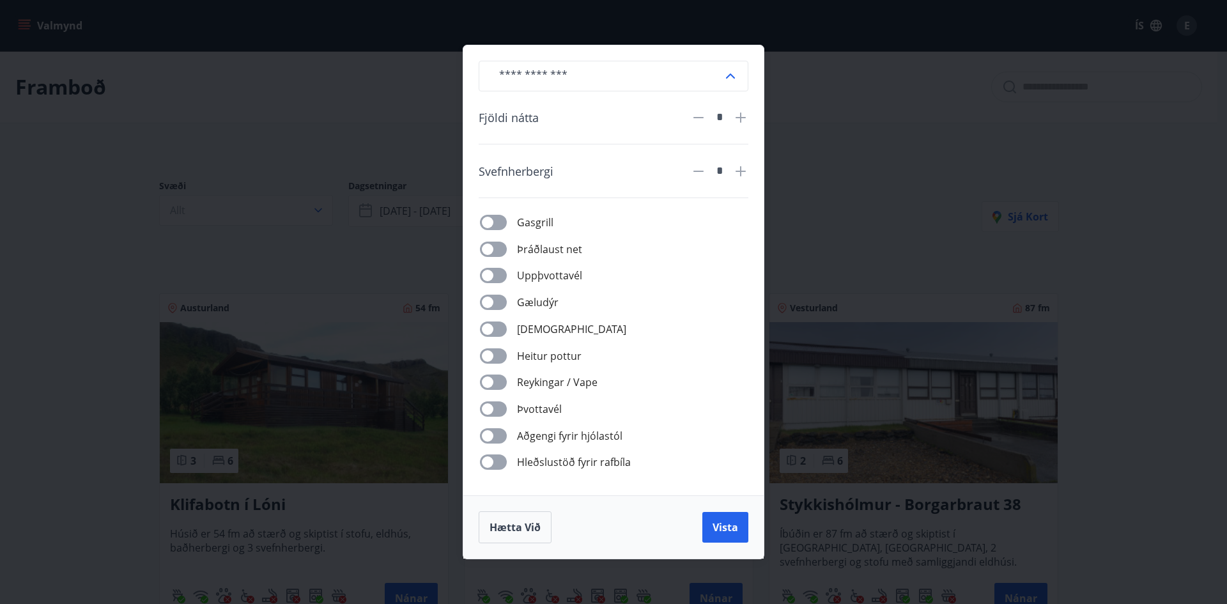
click at [1040, 351] on div "​ Fjöldi nátta * Svefnherbergi * Gasgrill Þráðlaust net Uppþvottavél Gæludýr Þu…" at bounding box center [613, 302] width 1227 height 604
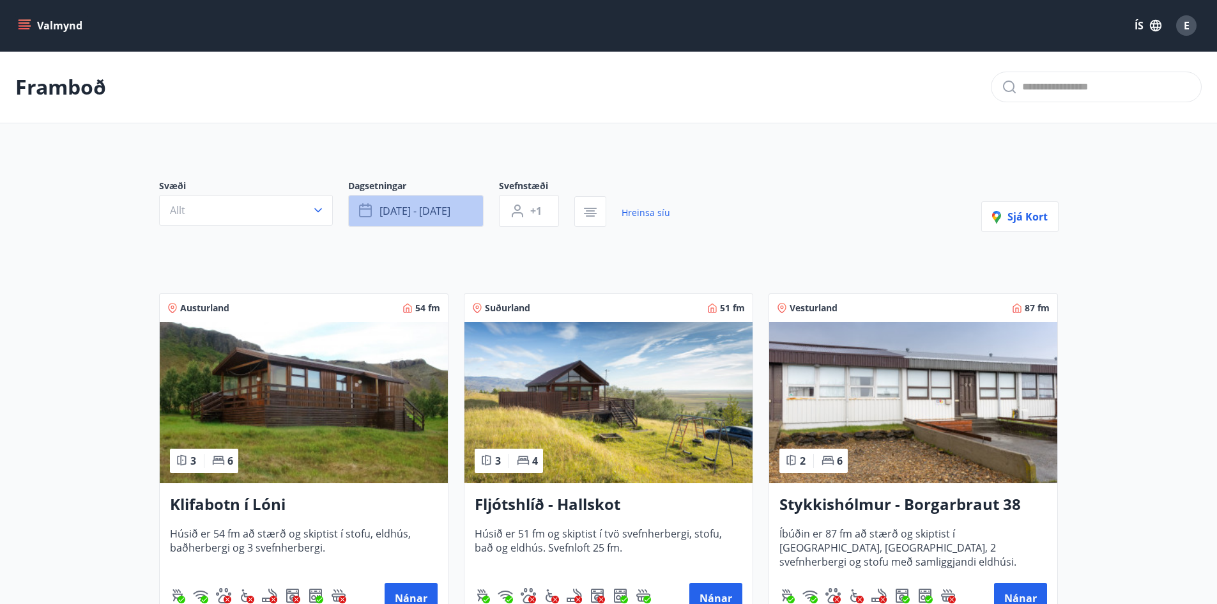
click at [456, 210] on button "[DATE] - [DATE]" at bounding box center [415, 211] width 135 height 32
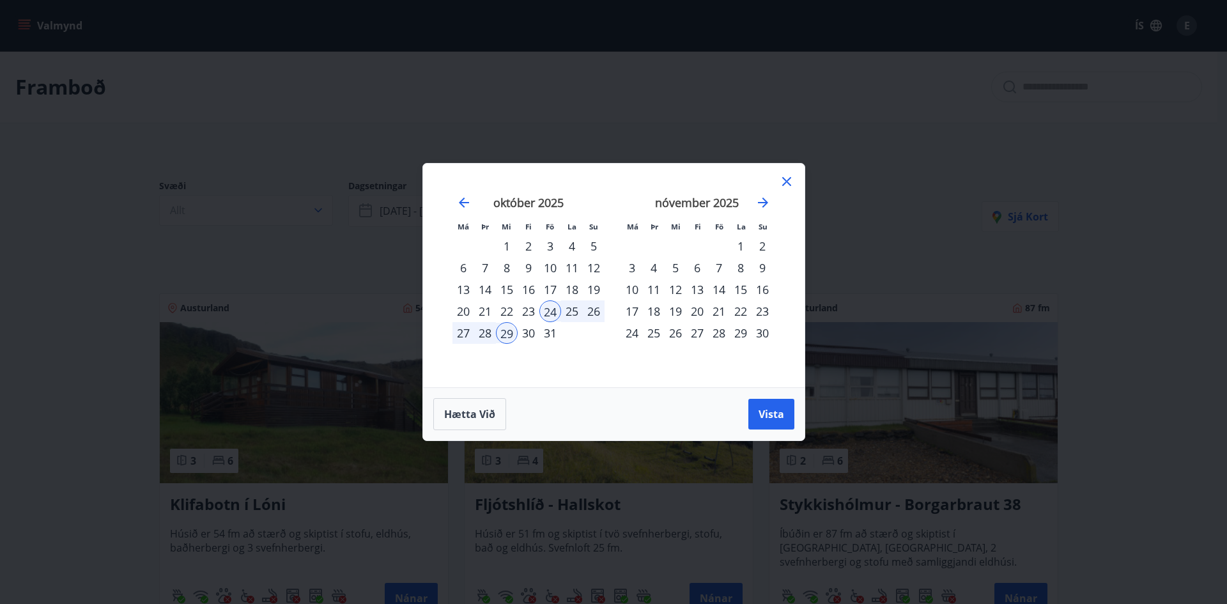
click at [783, 180] on icon at bounding box center [786, 181] width 15 height 15
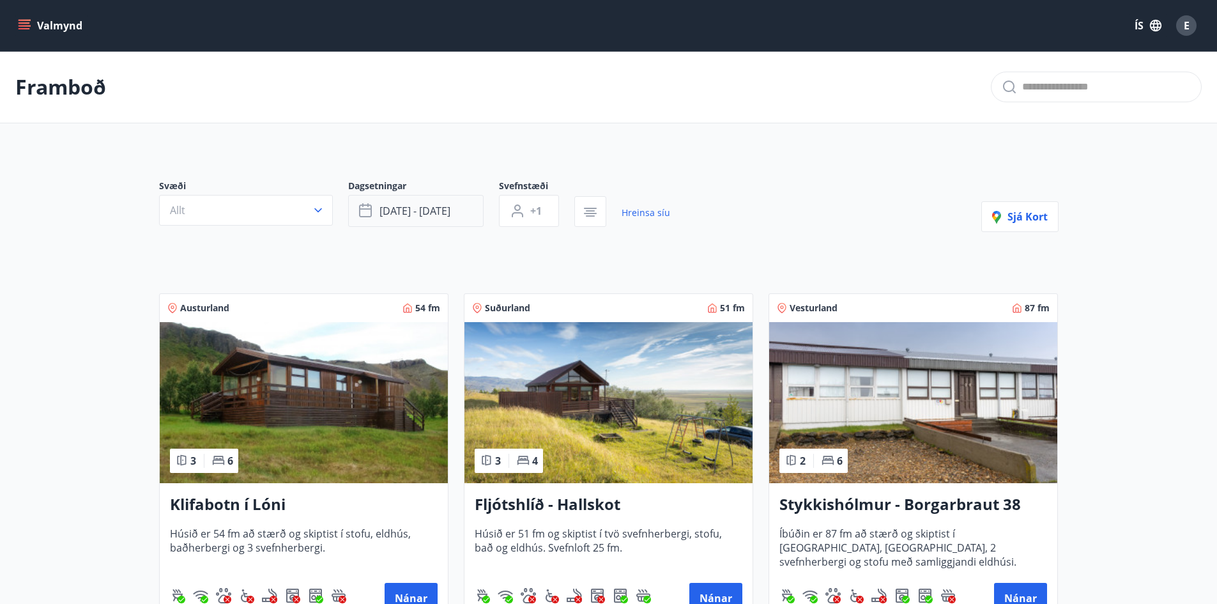
click at [445, 213] on span "[DATE] - [DATE]" at bounding box center [414, 211] width 71 height 14
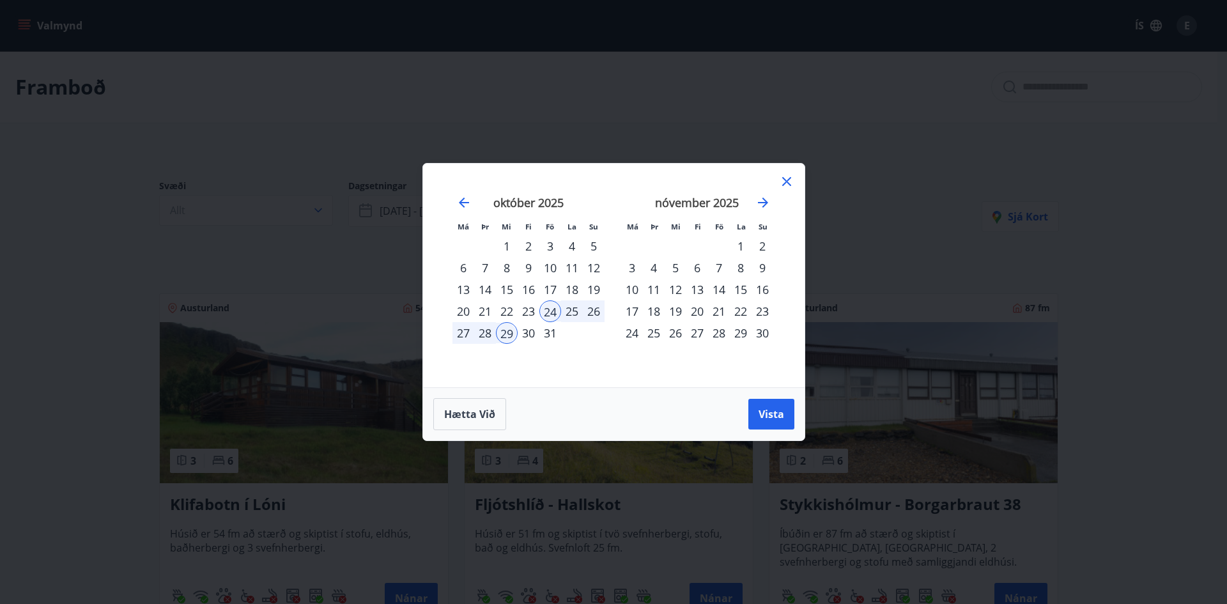
click at [555, 311] on div "24" at bounding box center [550, 311] width 22 height 22
click at [590, 313] on div "26" at bounding box center [594, 311] width 22 height 22
click at [771, 418] on span "Vista" at bounding box center [771, 414] width 26 height 14
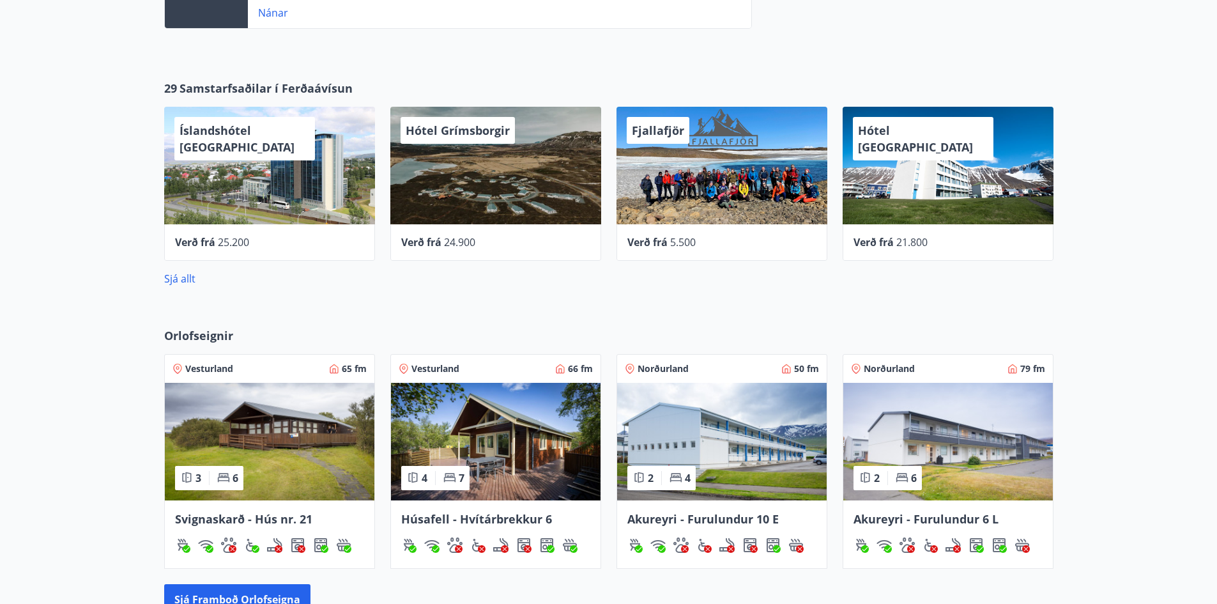
scroll to position [511, 0]
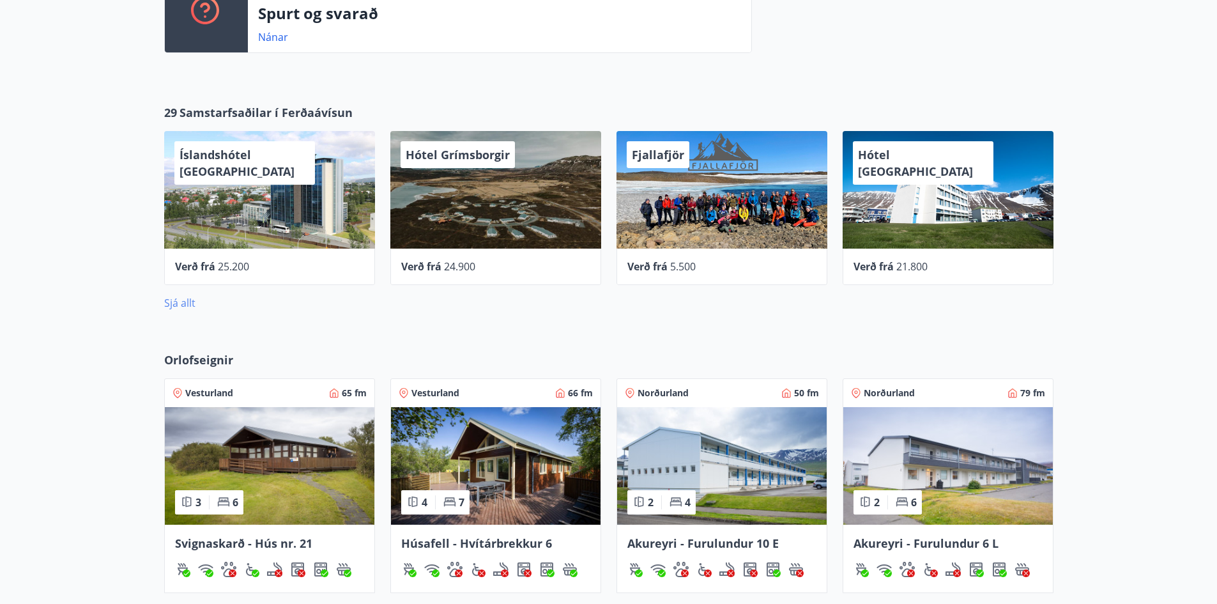
click at [187, 302] on link "Sjá allt" at bounding box center [179, 303] width 31 height 14
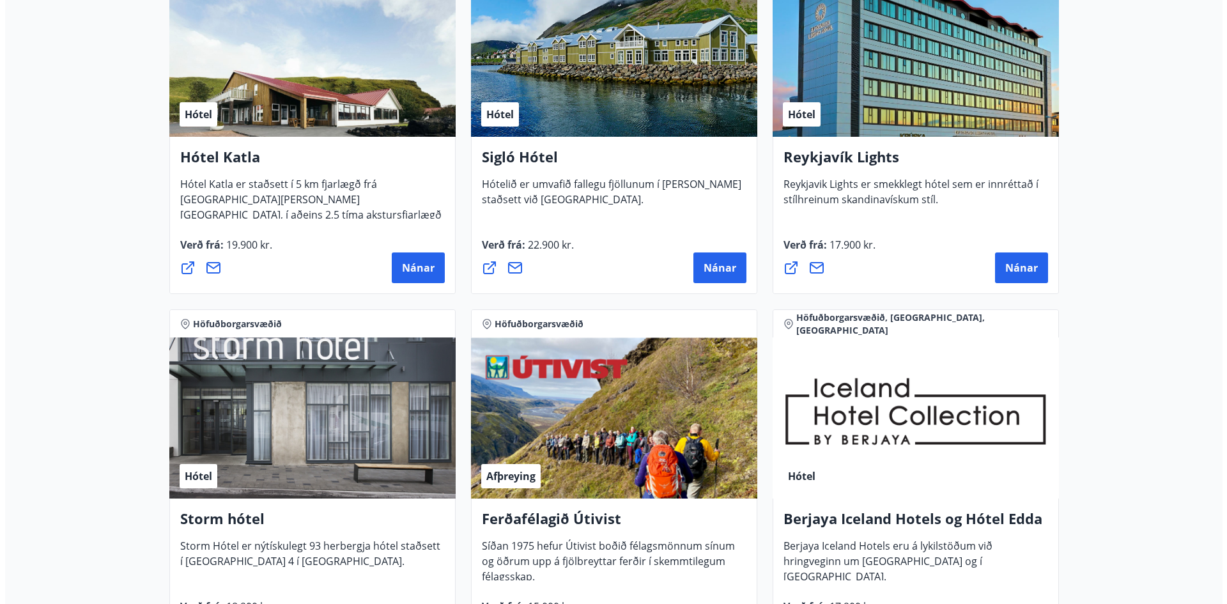
scroll to position [894, 0]
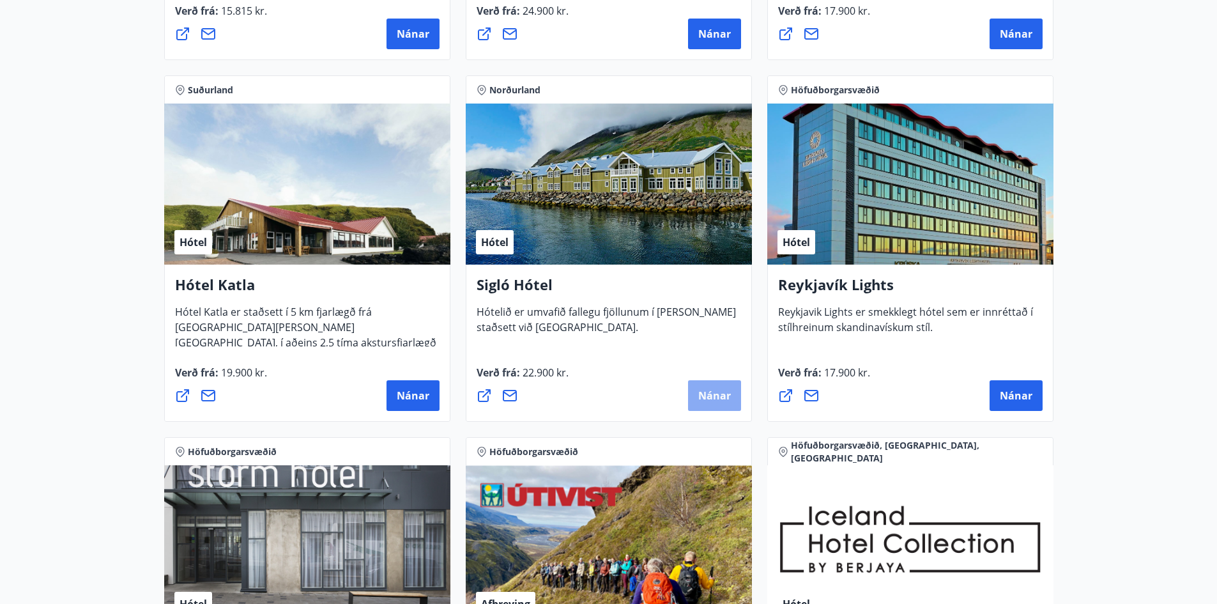
click at [709, 396] on span "Nánar" at bounding box center [714, 395] width 33 height 14
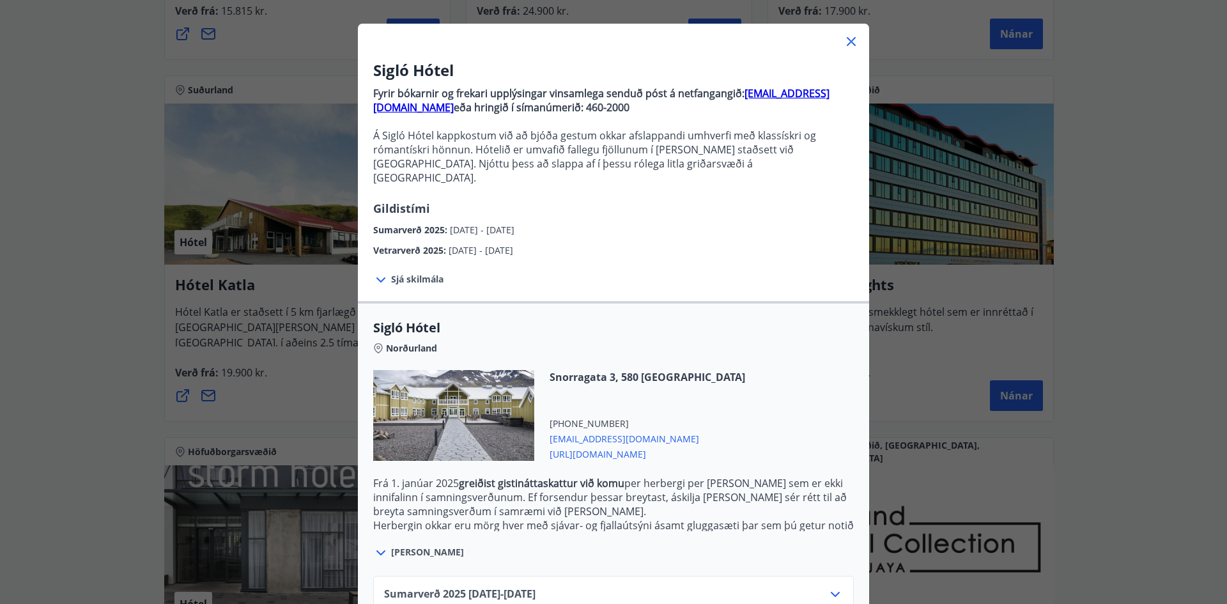
scroll to position [125, 0]
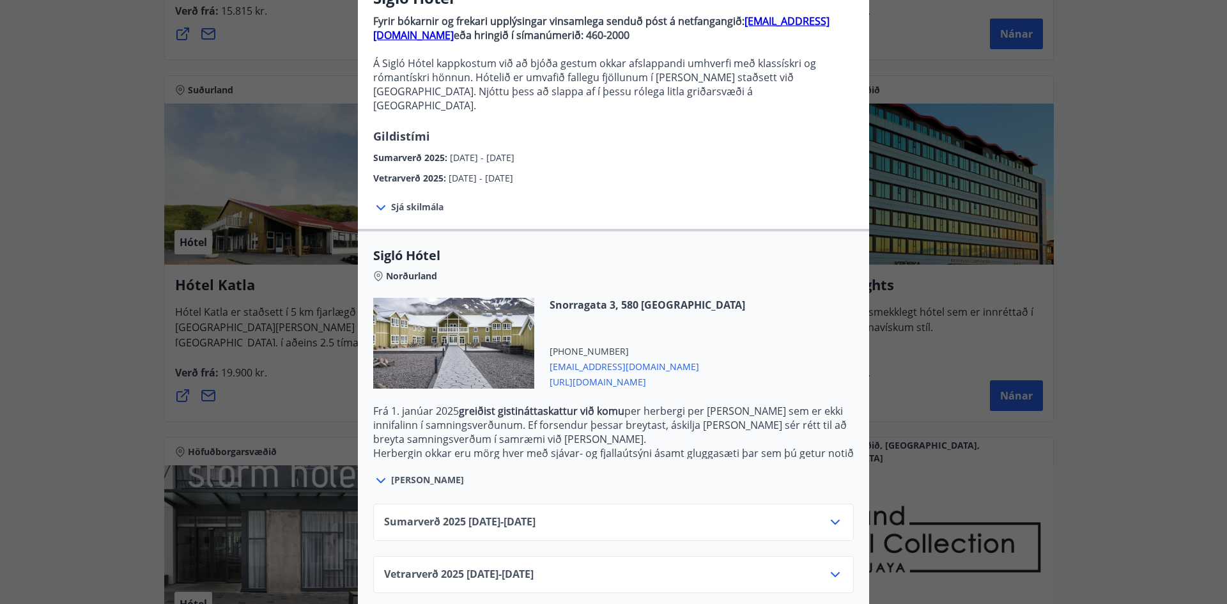
click at [1183, 203] on div "Sigló Hótel Fyrir bókarnir og frekari upplýsingar vinsamlega senduð póst á netf…" at bounding box center [613, 177] width 1227 height 604
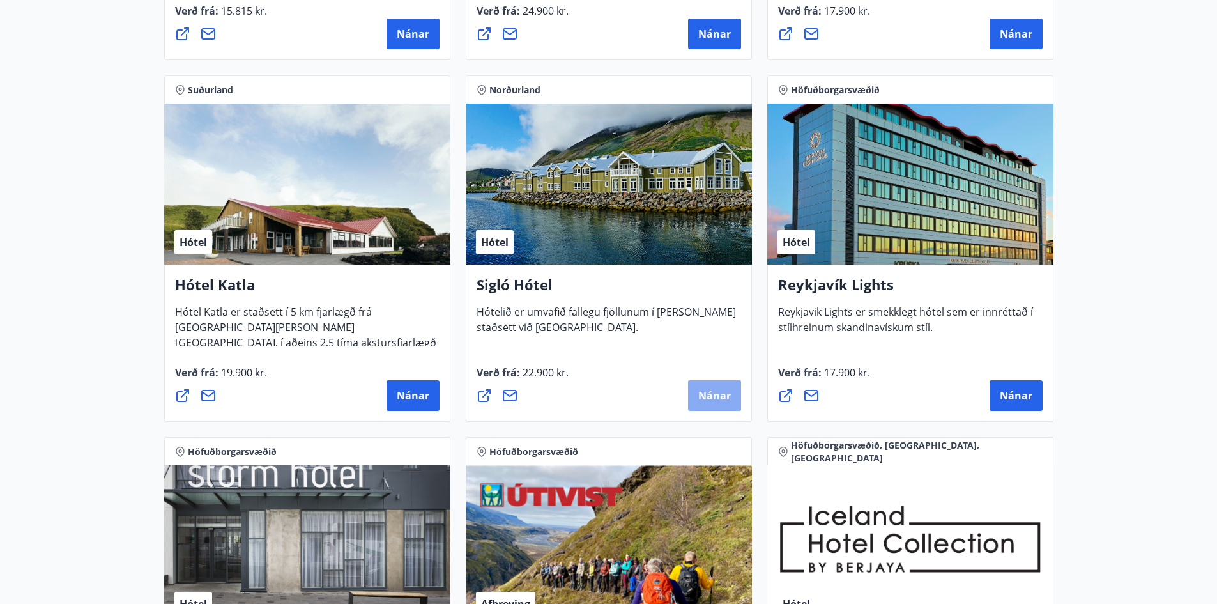
click at [714, 399] on span "Nánar" at bounding box center [714, 395] width 33 height 14
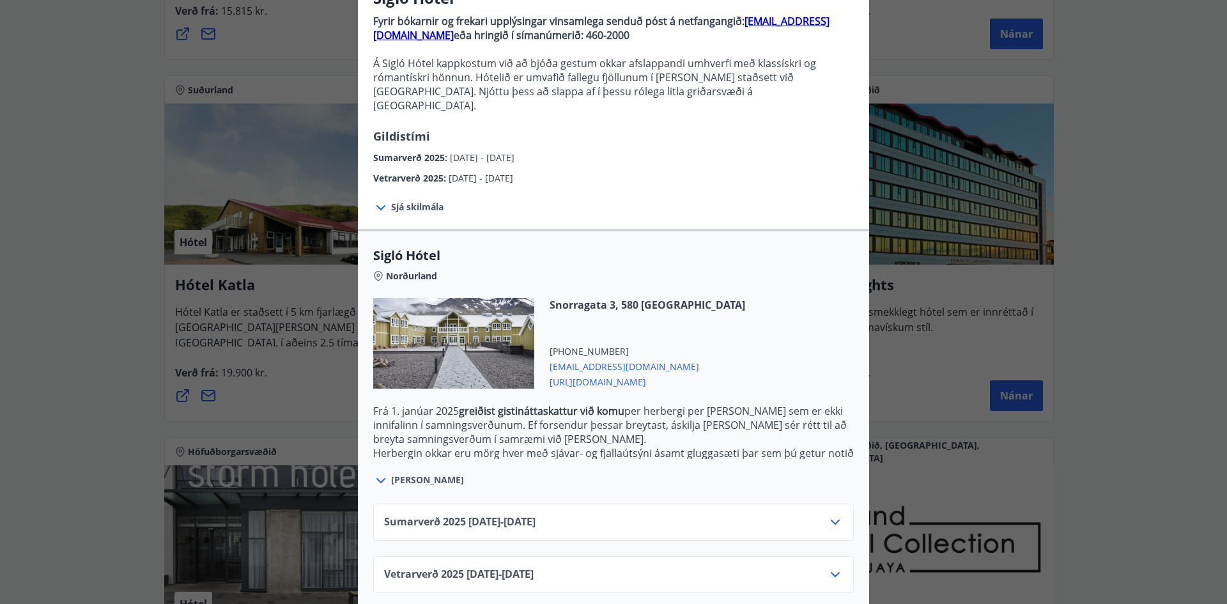
click at [1022, 336] on div "Sigló Hótel Fyrir bókarnir og frekari upplýsingar vinsamlega senduð póst á netf…" at bounding box center [613, 177] width 1227 height 604
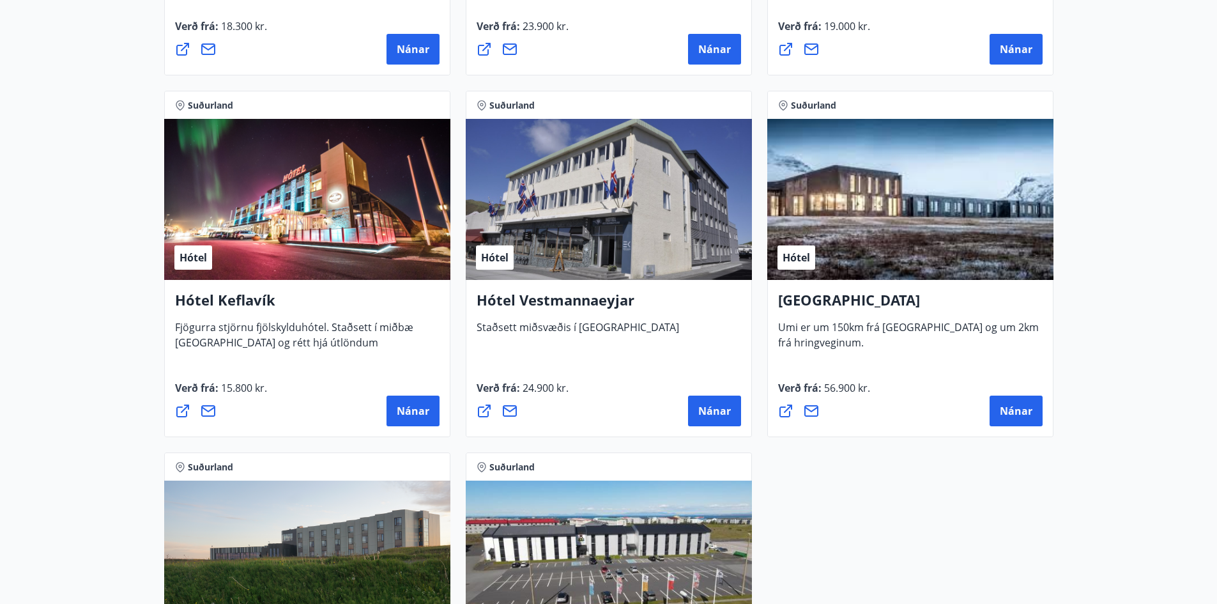
scroll to position [3026, 0]
